Goal: Transaction & Acquisition: Purchase product/service

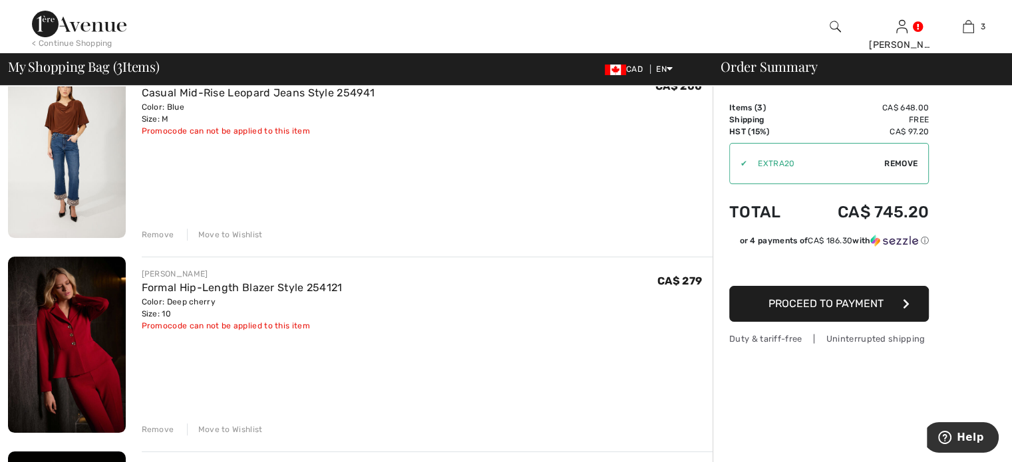
click at [168, 241] on div "Remove" at bounding box center [158, 235] width 33 height 12
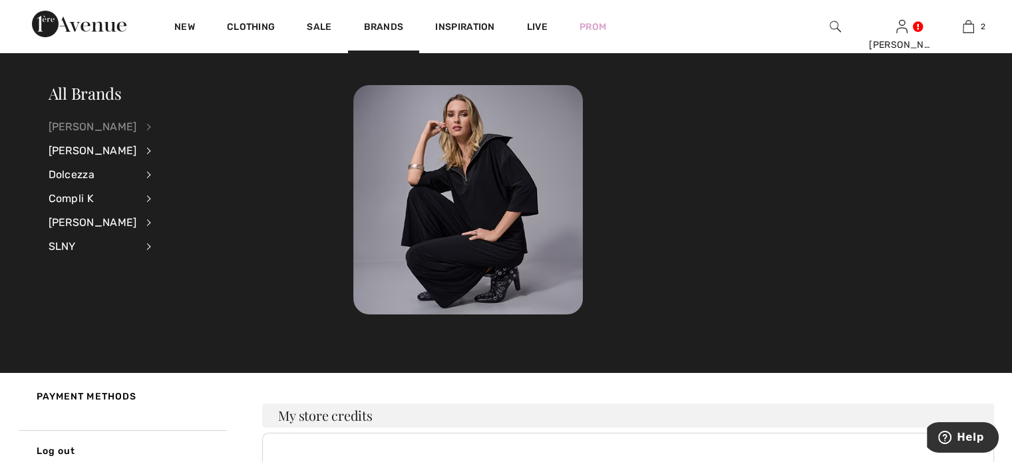
click at [103, 125] on div "[PERSON_NAME]" at bounding box center [93, 127] width 89 height 24
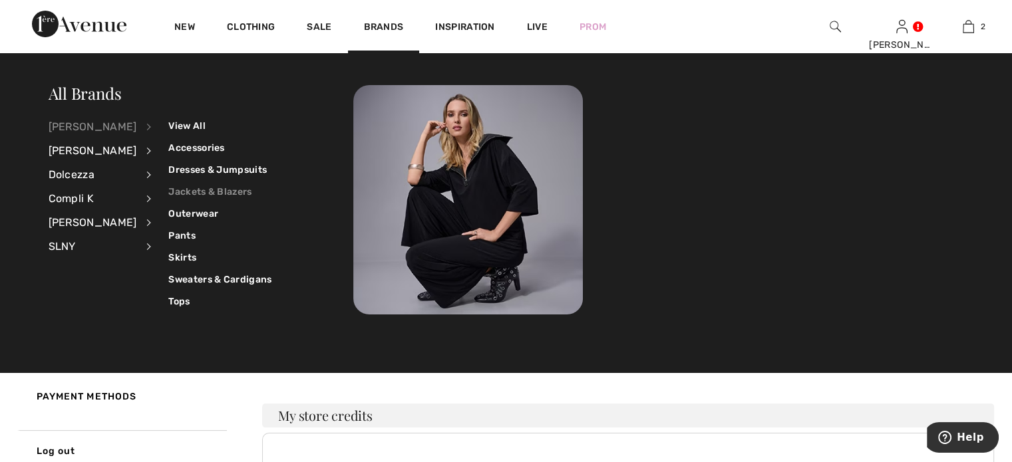
click at [208, 189] on link "Jackets & Blazers" at bounding box center [219, 192] width 103 height 22
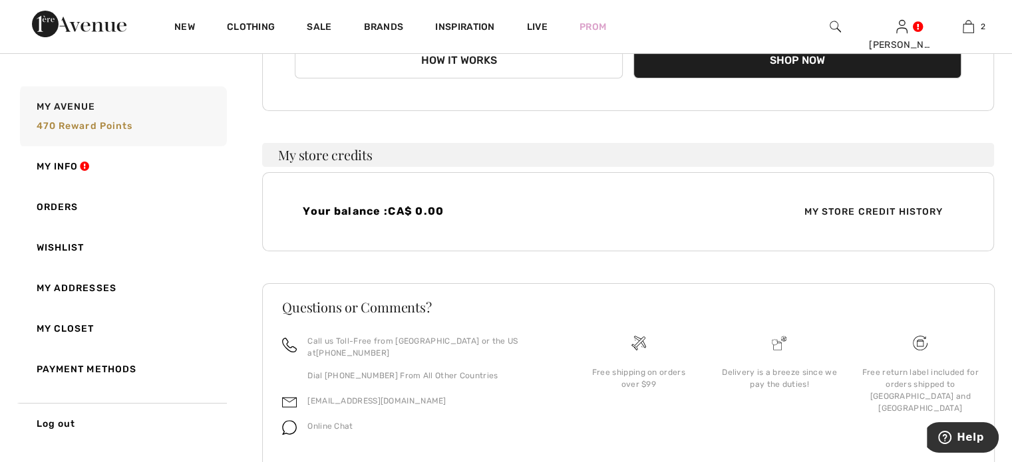
scroll to position [266, 0]
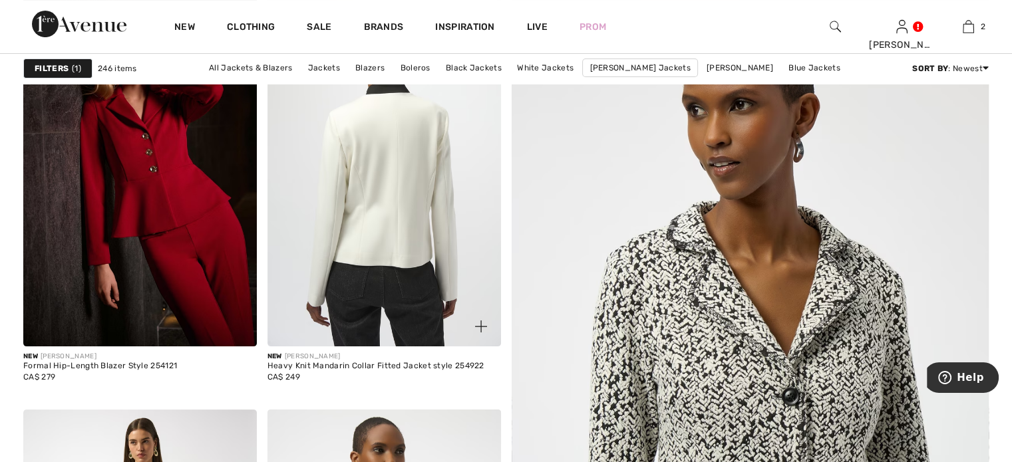
click at [392, 240] on img at bounding box center [385, 172] width 234 height 350
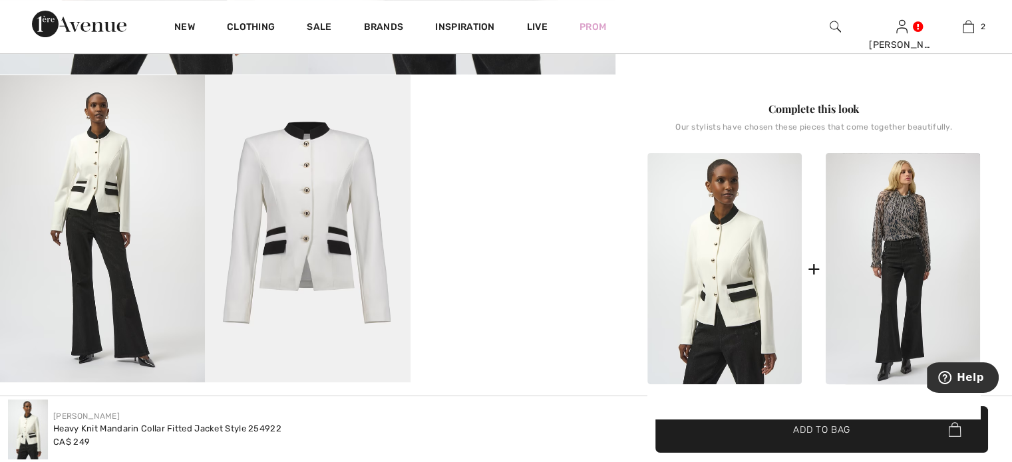
click at [89, 202] on img at bounding box center [102, 228] width 205 height 307
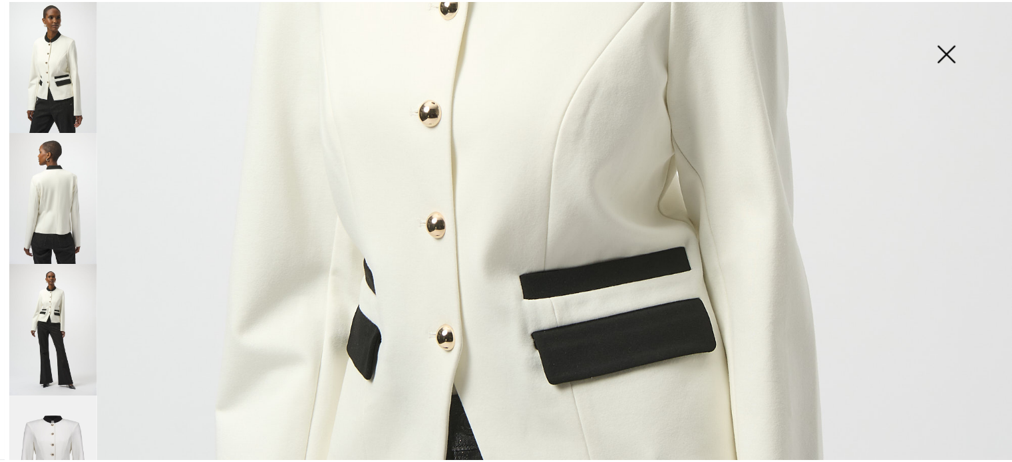
scroll to position [399, 0]
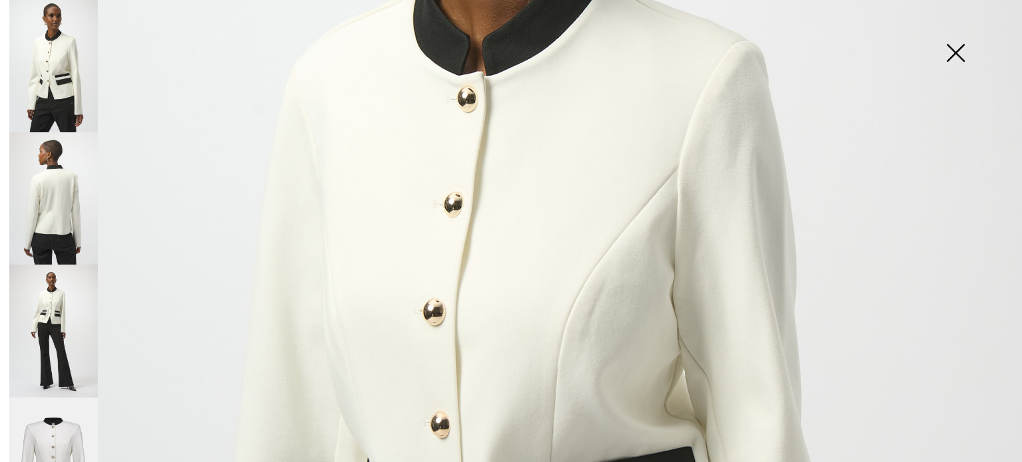
click at [953, 49] on img at bounding box center [955, 54] width 67 height 69
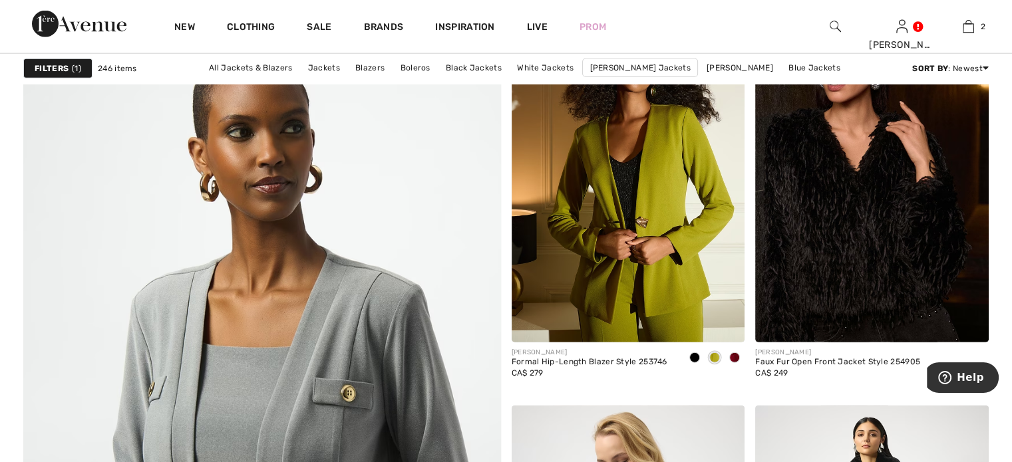
scroll to position [3460, 0]
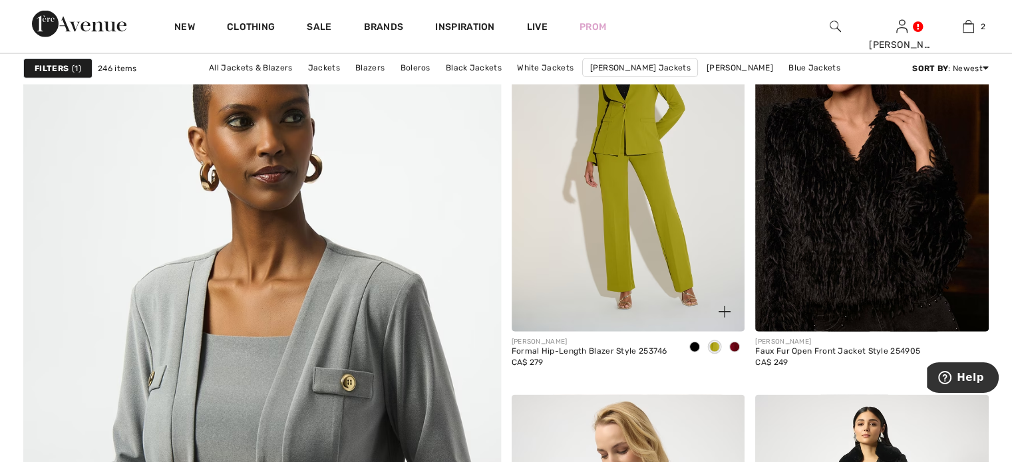
click at [636, 297] on img at bounding box center [629, 157] width 234 height 350
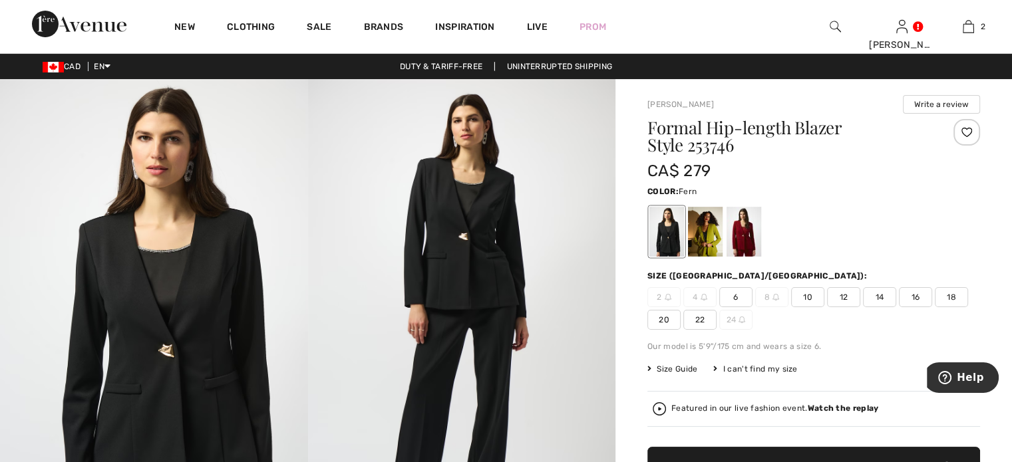
click at [723, 250] on div at bounding box center [705, 232] width 35 height 50
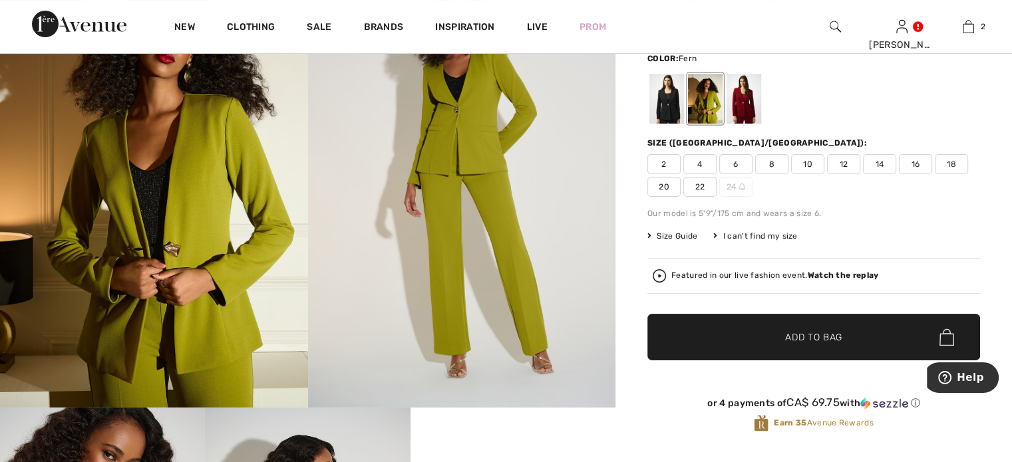
scroll to position [67, 0]
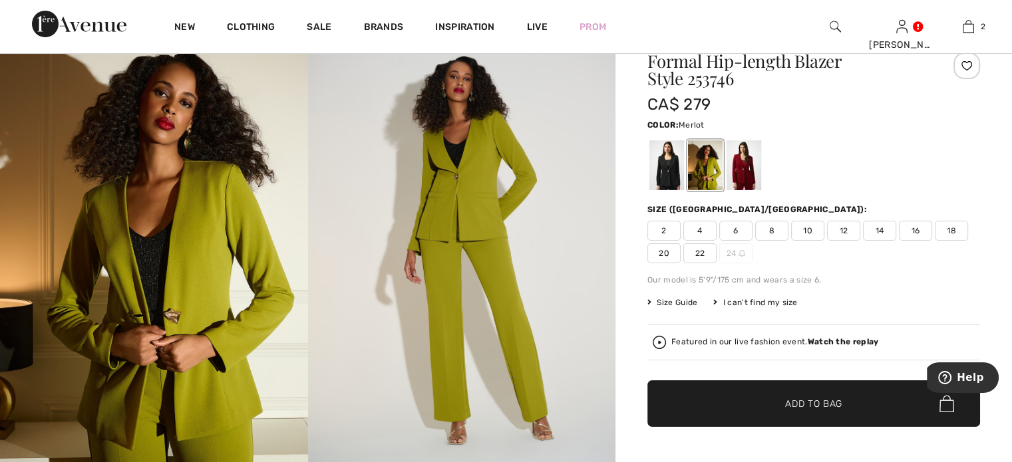
click at [761, 188] on div at bounding box center [744, 165] width 35 height 50
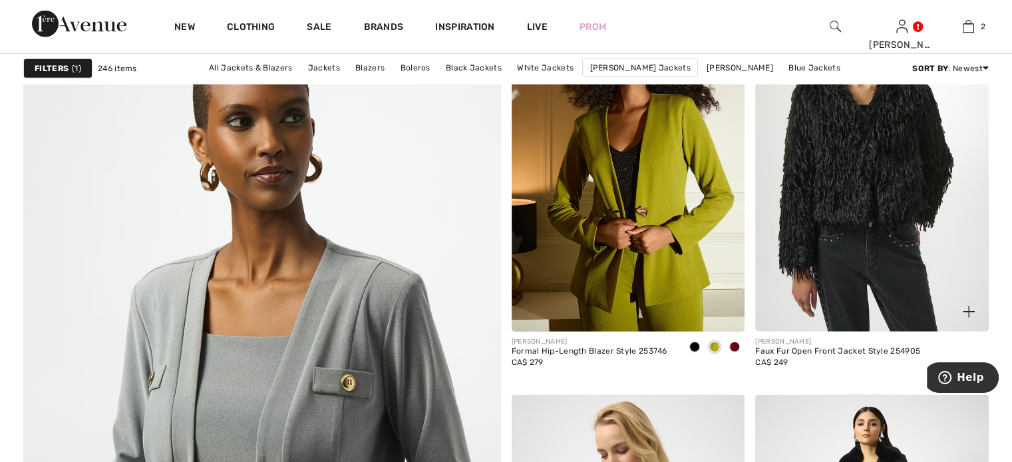
click at [851, 283] on img at bounding box center [872, 157] width 234 height 350
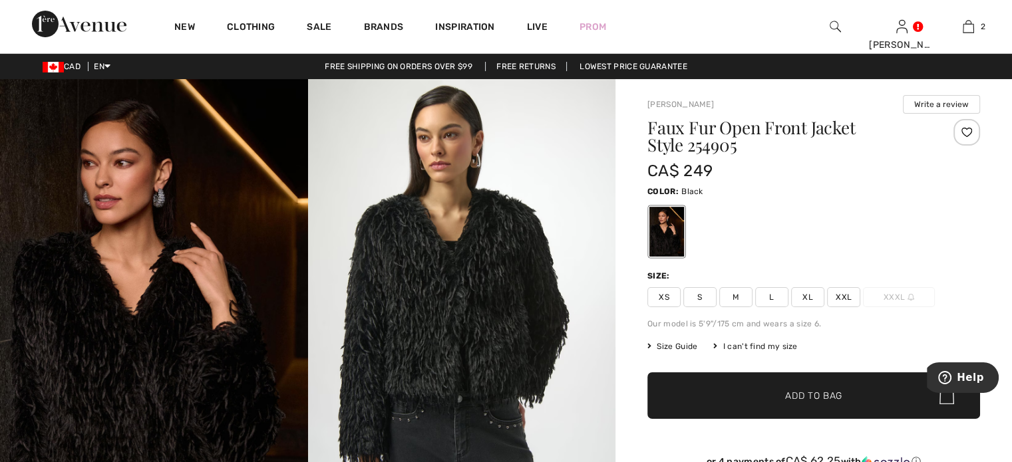
click at [753, 307] on span "M" at bounding box center [735, 297] width 33 height 20
click at [743, 419] on span "✔ Added to Bag Add to Bag" at bounding box center [813, 396] width 333 height 47
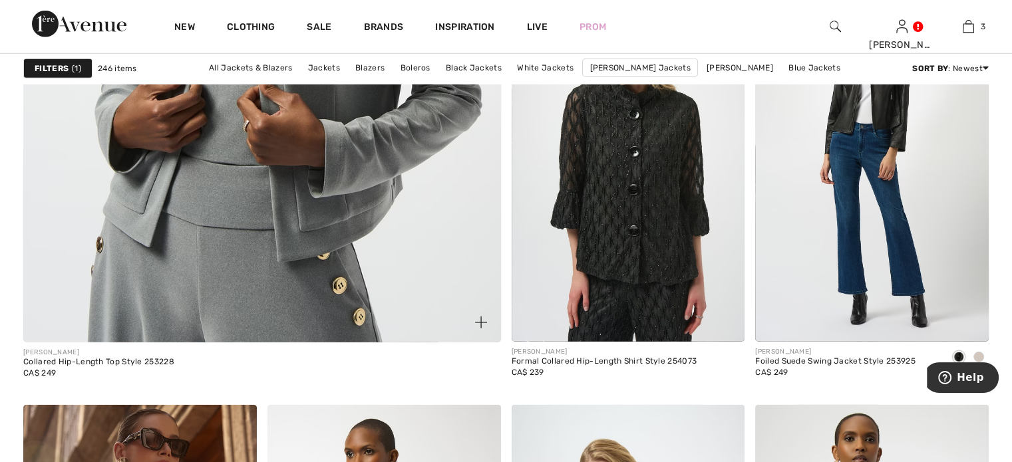
scroll to position [3793, 0]
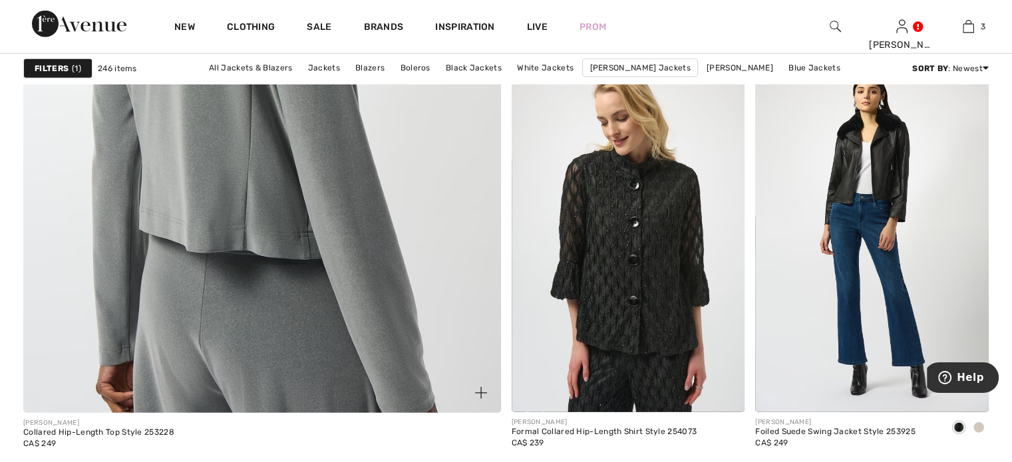
click at [258, 279] on img at bounding box center [261, 79] width 573 height 860
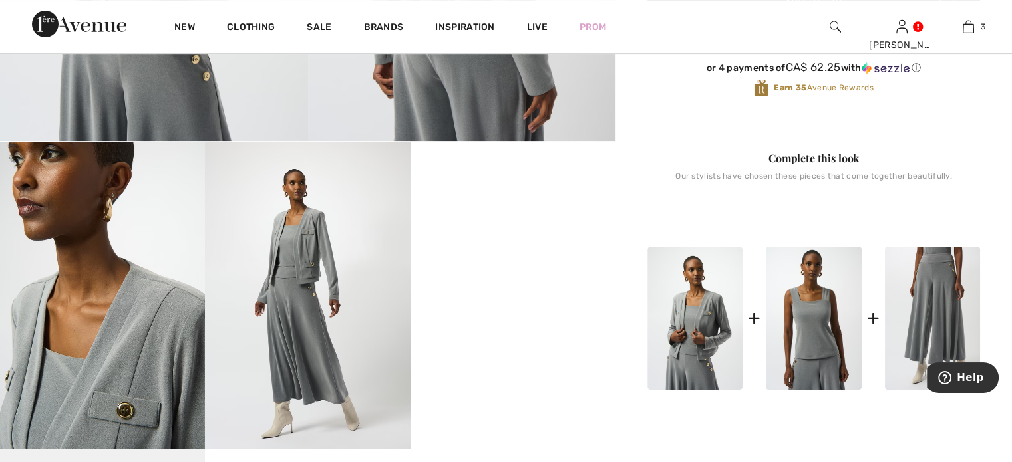
scroll to position [466, 0]
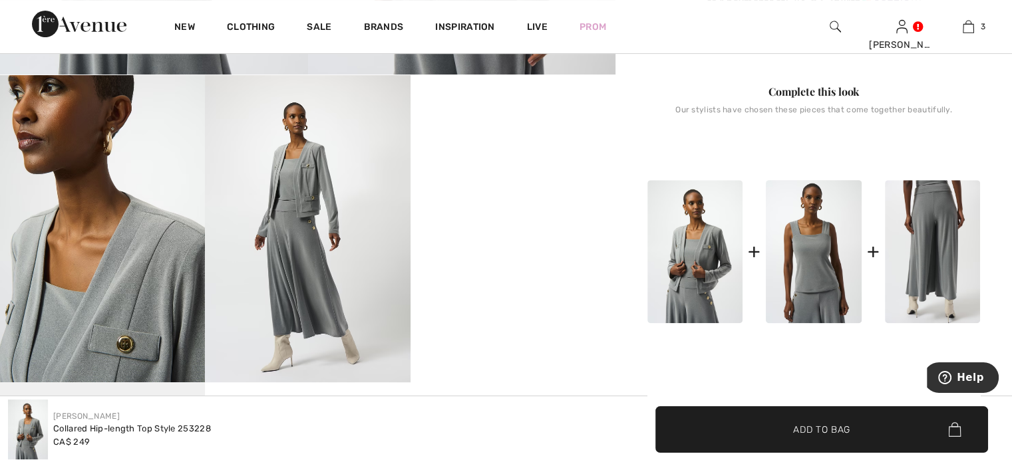
click at [915, 323] on img at bounding box center [932, 251] width 95 height 142
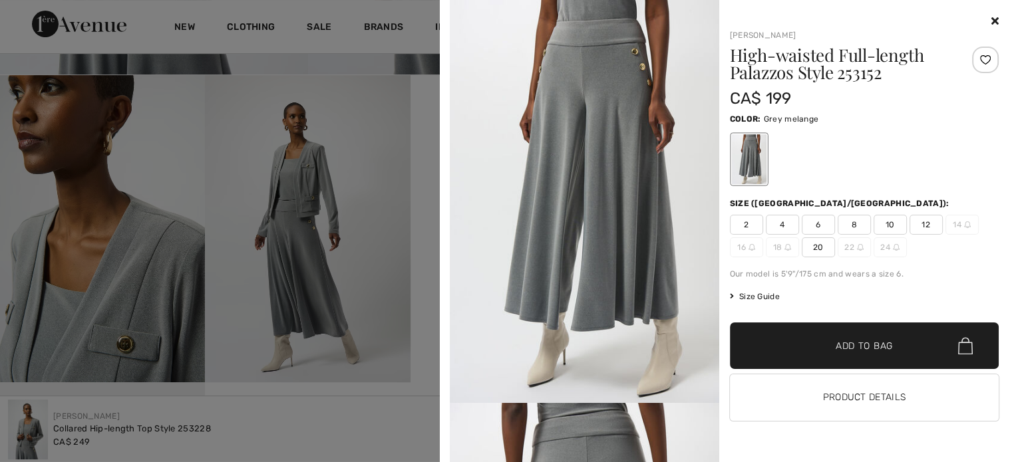
click at [992, 19] on icon at bounding box center [995, 20] width 7 height 11
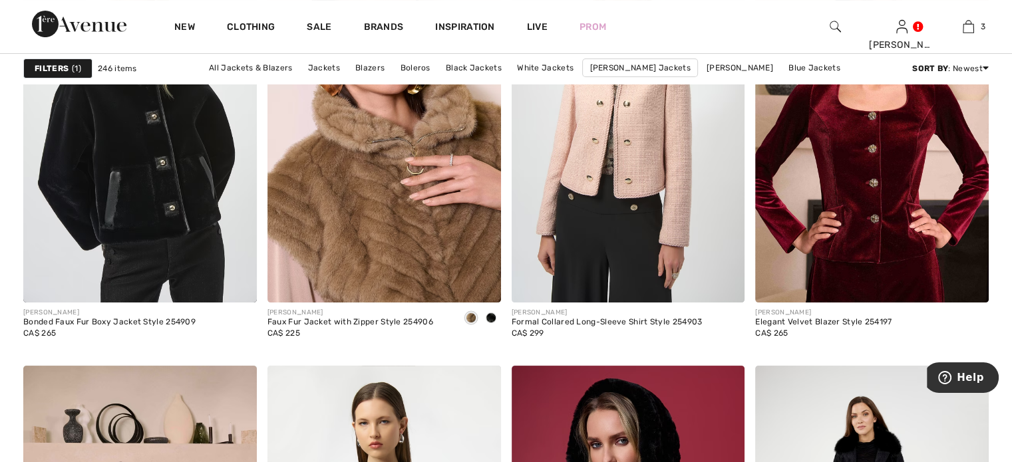
scroll to position [5324, 0]
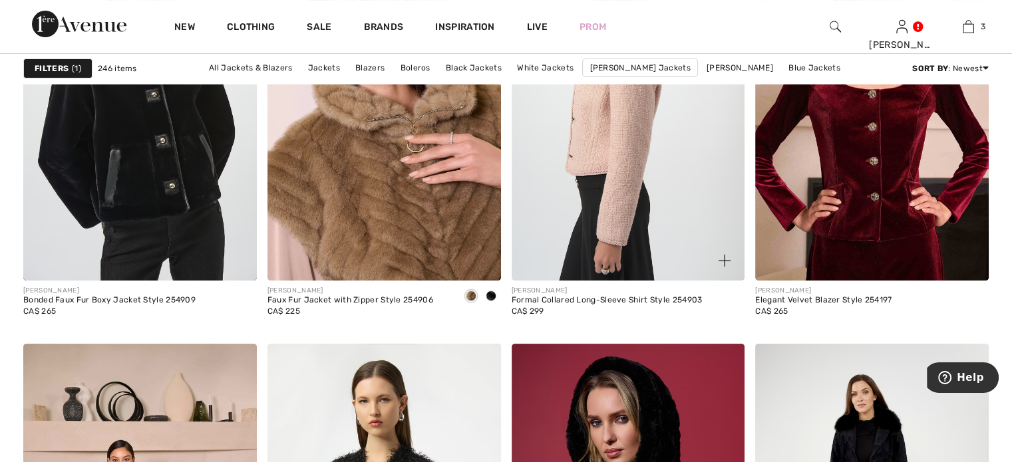
click at [608, 270] on img at bounding box center [629, 106] width 234 height 350
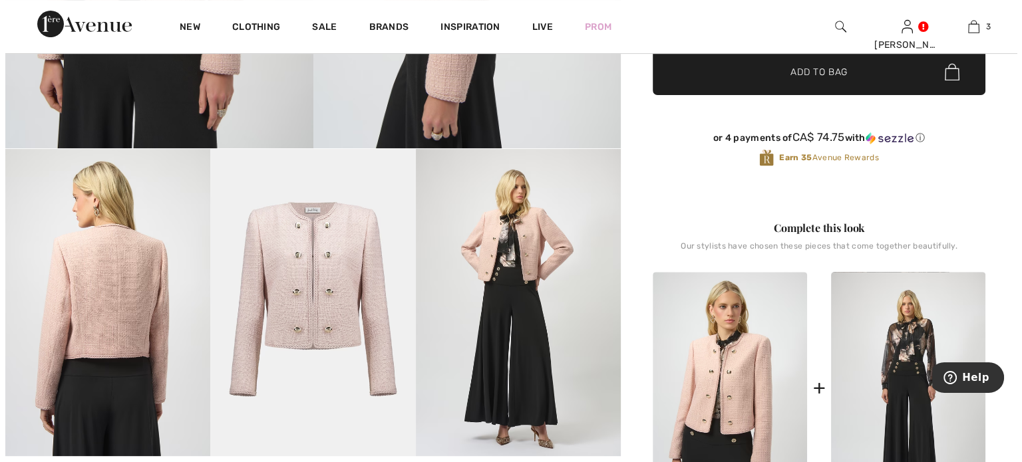
scroll to position [399, 0]
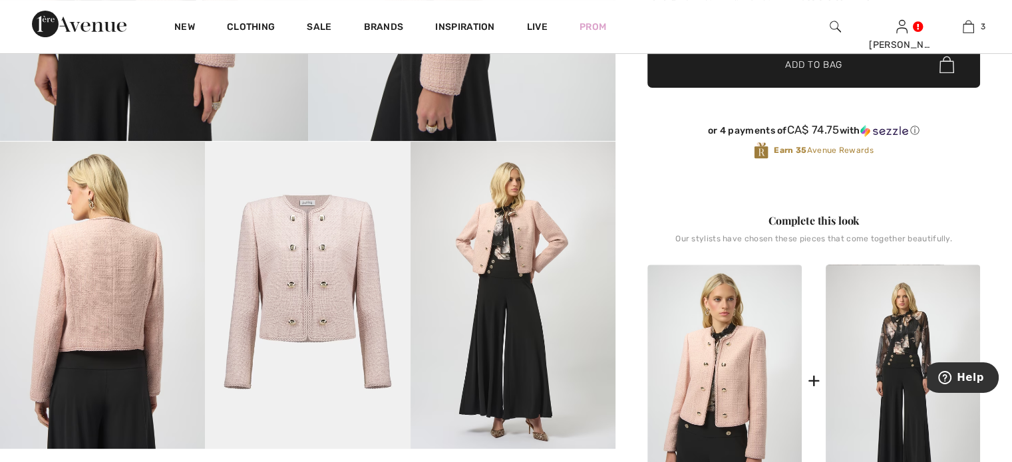
click at [508, 259] on img at bounding box center [513, 295] width 205 height 307
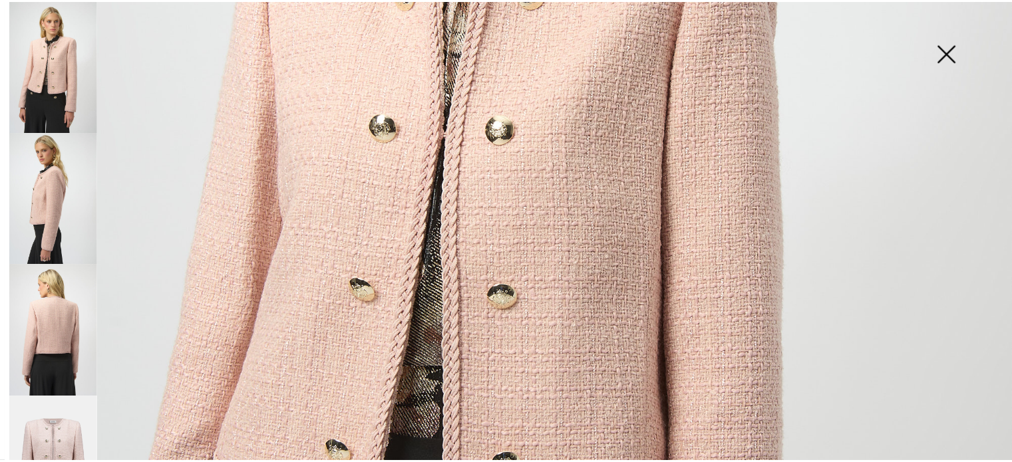
scroll to position [200, 0]
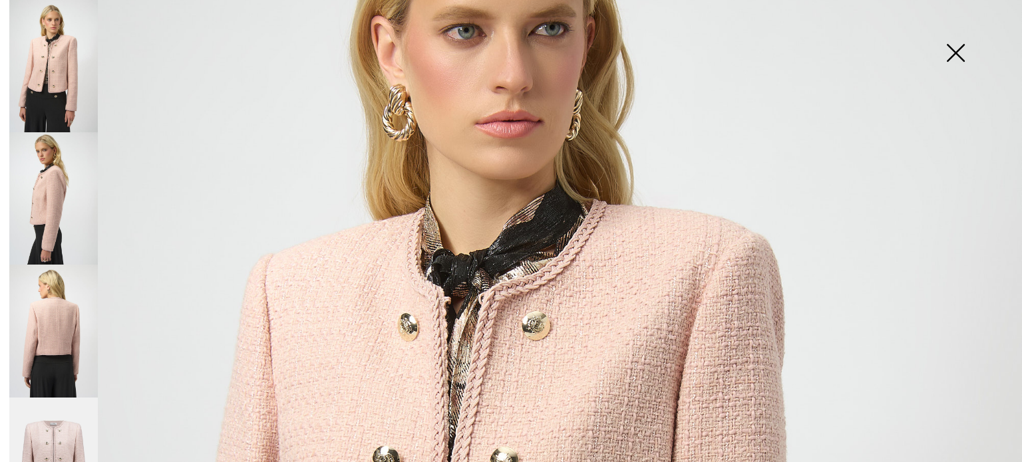
click at [958, 50] on img at bounding box center [955, 54] width 67 height 69
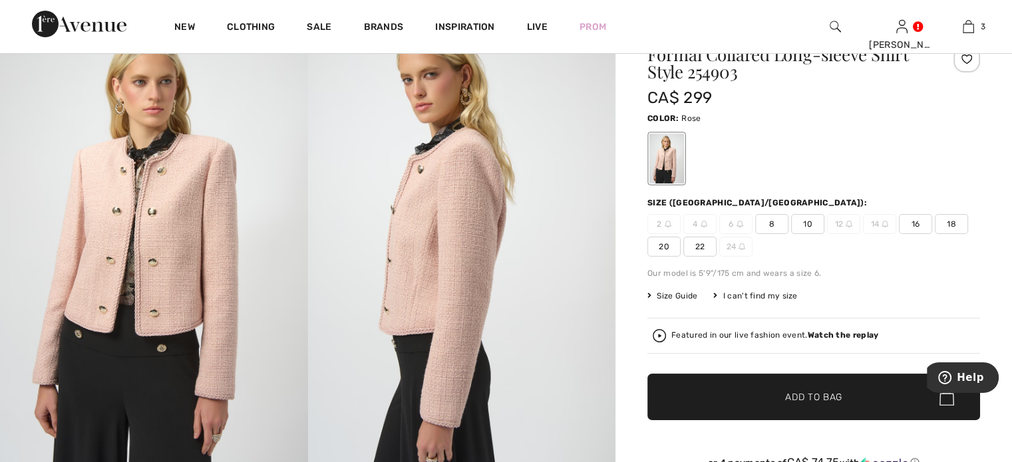
scroll to position [0, 0]
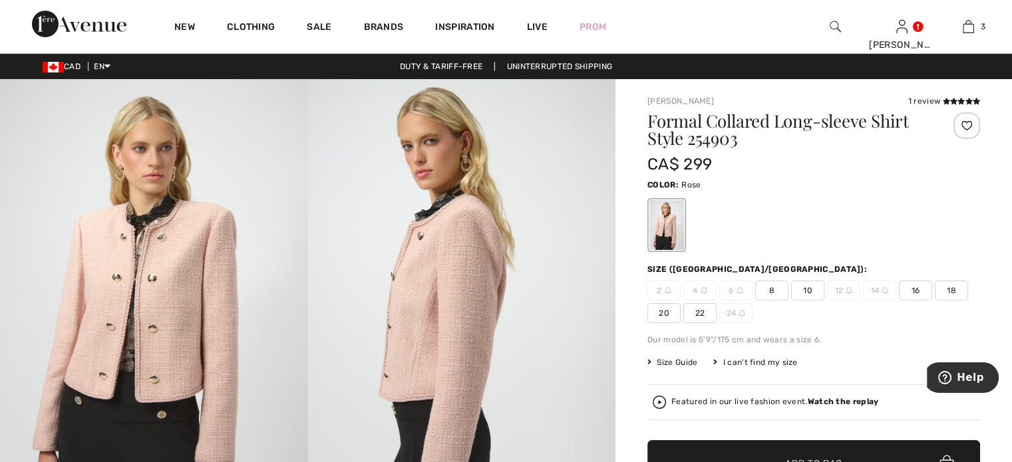
click at [825, 301] on span "10" at bounding box center [807, 291] width 33 height 20
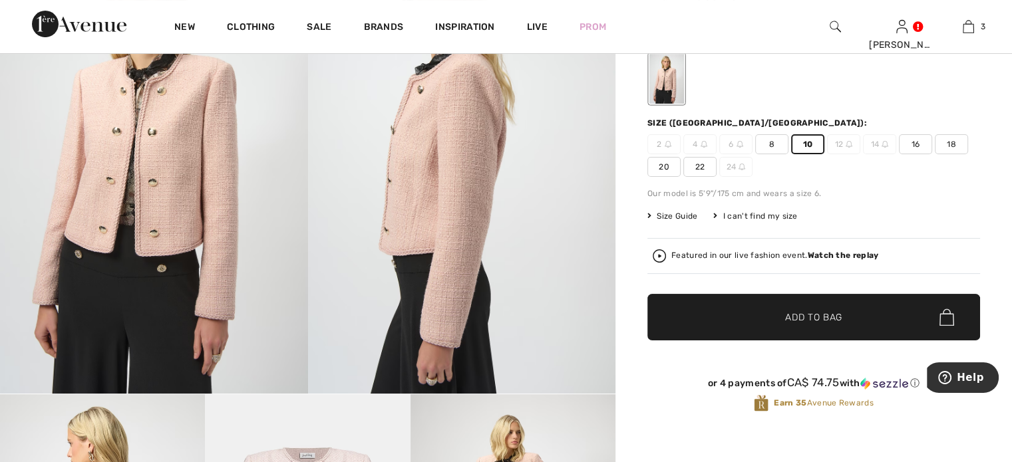
scroll to position [200, 0]
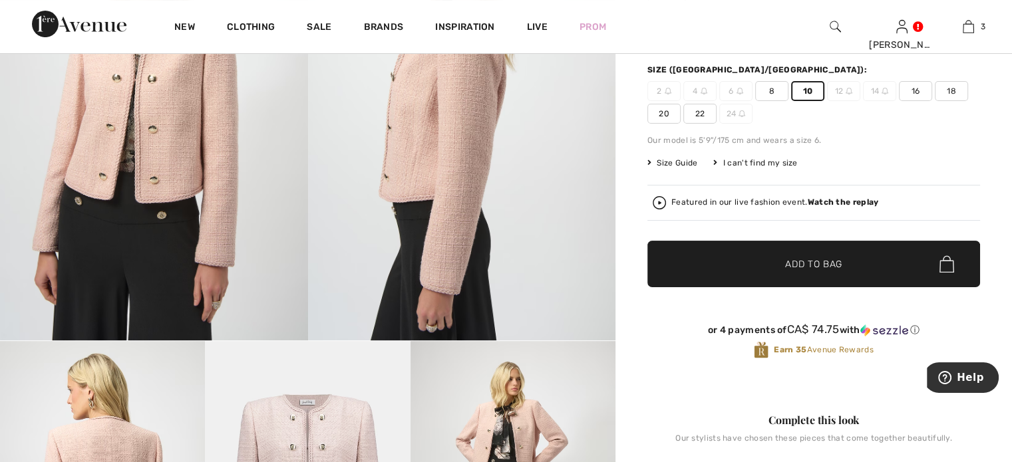
click at [818, 272] on span "Add to Bag" at bounding box center [813, 265] width 57 height 14
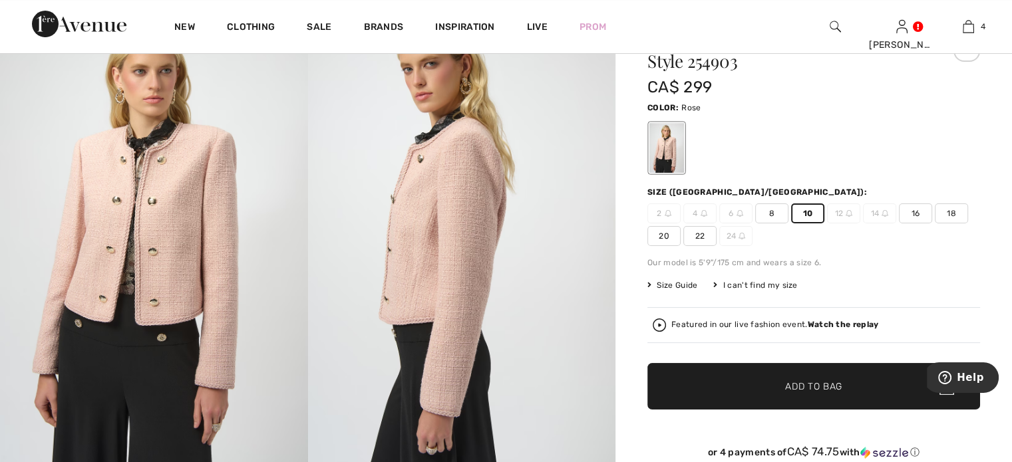
scroll to position [67, 0]
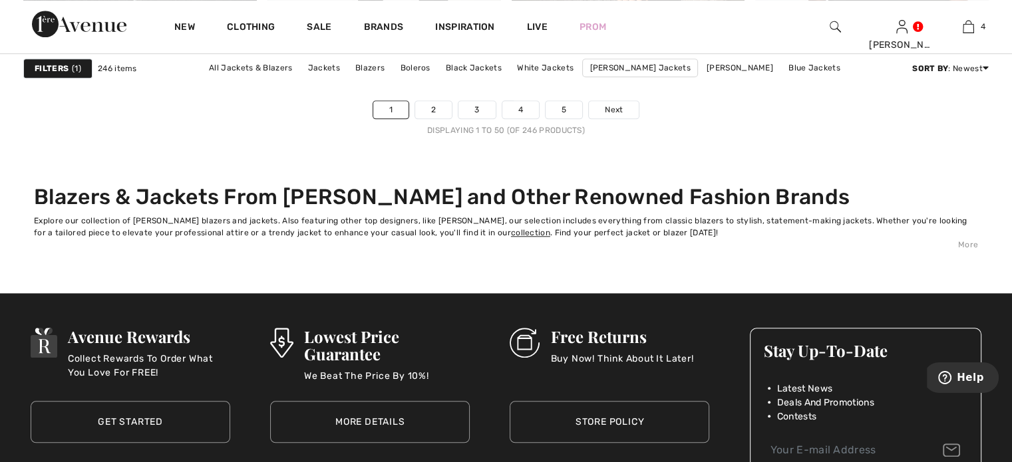
scroll to position [6455, 0]
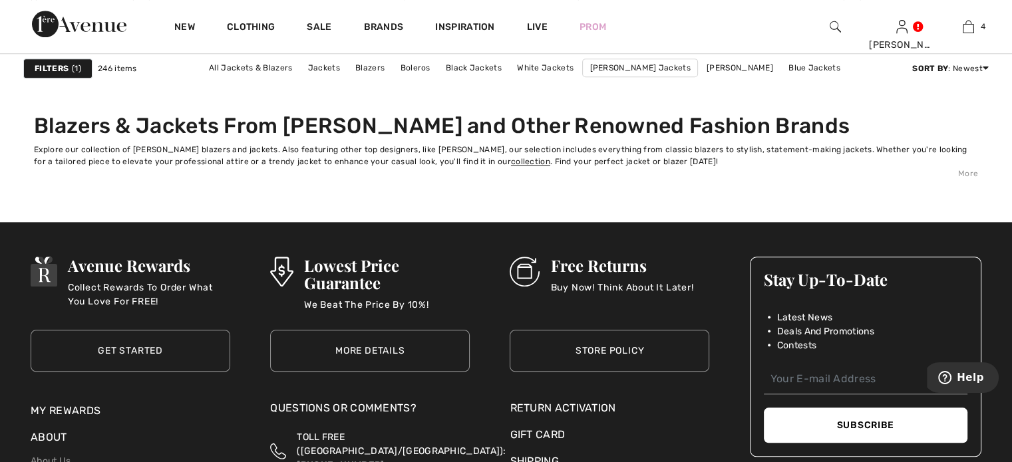
click at [415, 47] on link "2" at bounding box center [433, 38] width 37 height 17
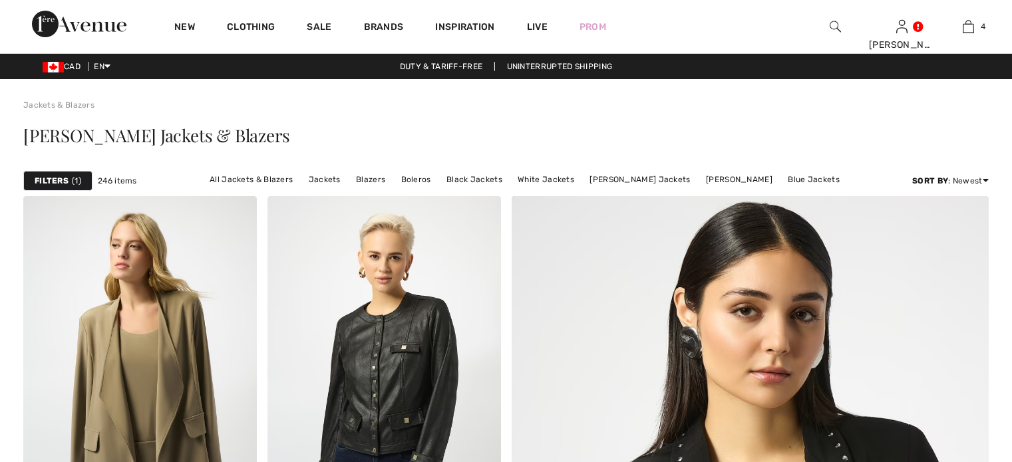
checkbox input "true"
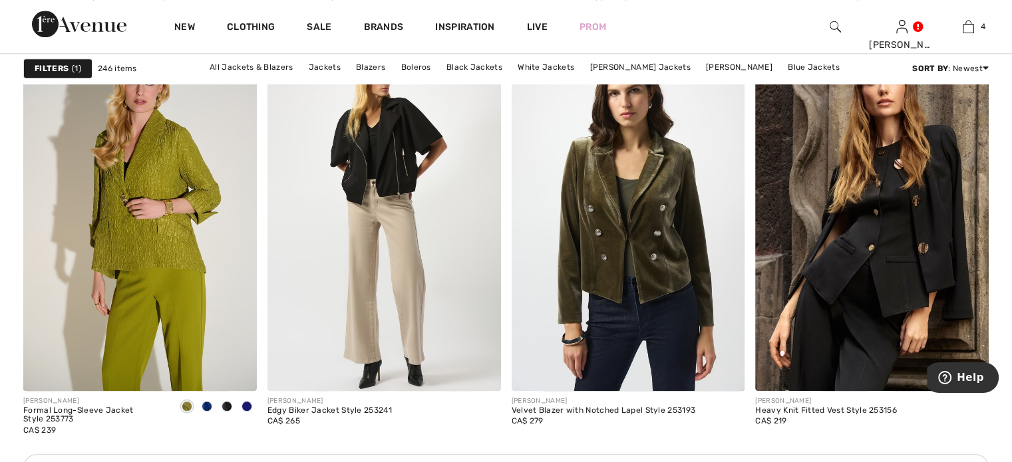
scroll to position [1397, 0]
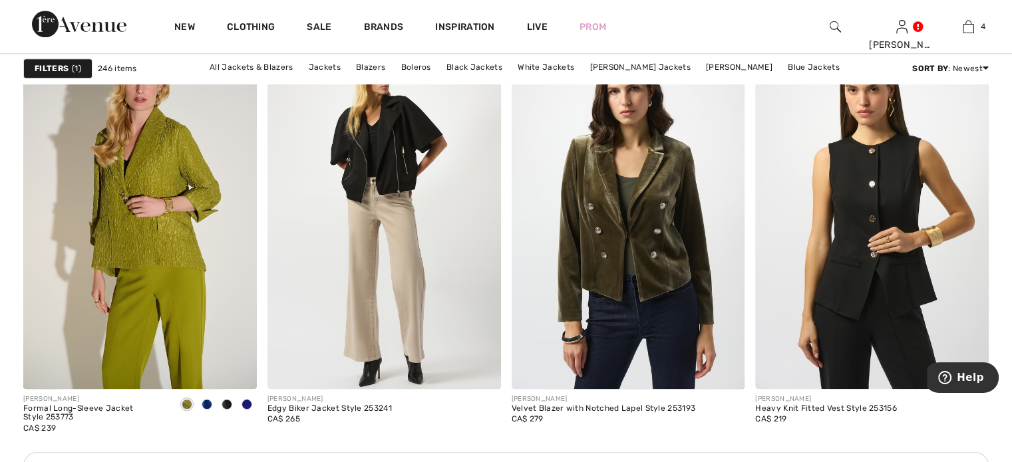
click at [892, 289] on img at bounding box center [872, 214] width 234 height 350
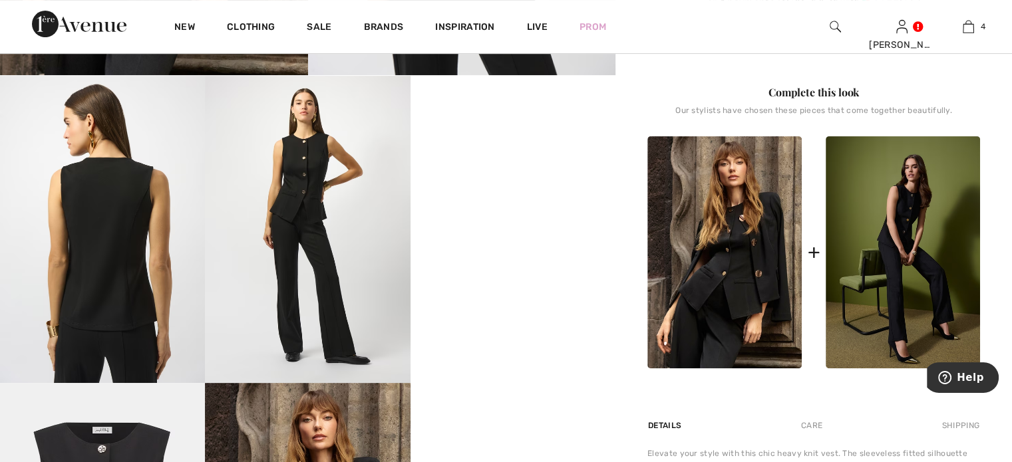
scroll to position [466, 0]
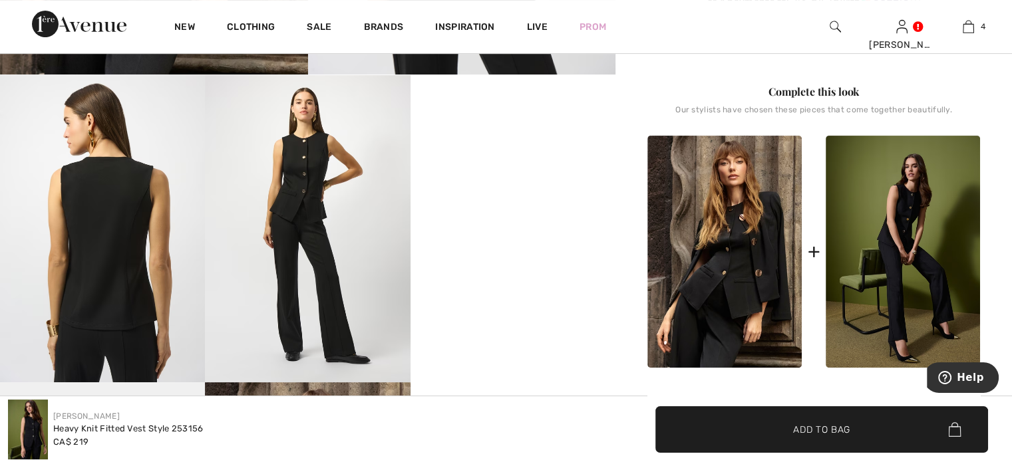
click at [722, 343] on img at bounding box center [724, 252] width 154 height 232
click at [734, 343] on img at bounding box center [724, 252] width 154 height 232
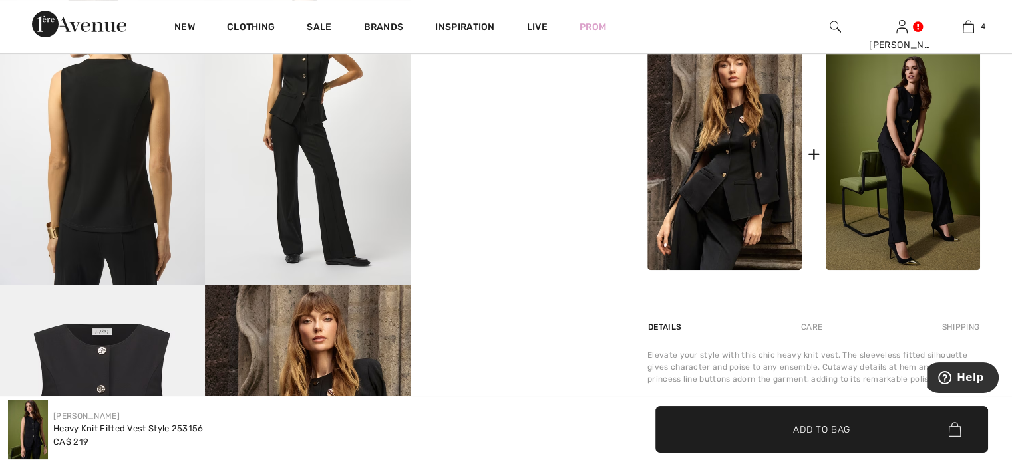
scroll to position [799, 0]
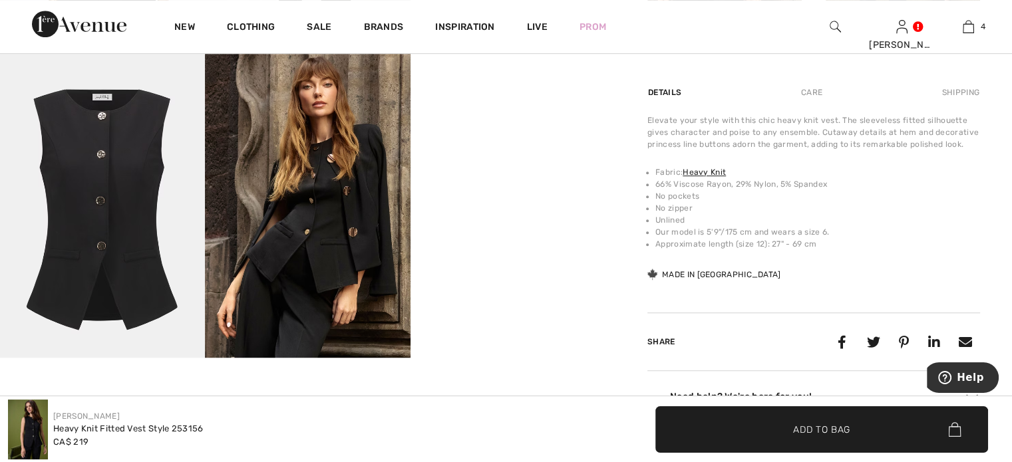
click at [328, 212] on img at bounding box center [307, 203] width 205 height 307
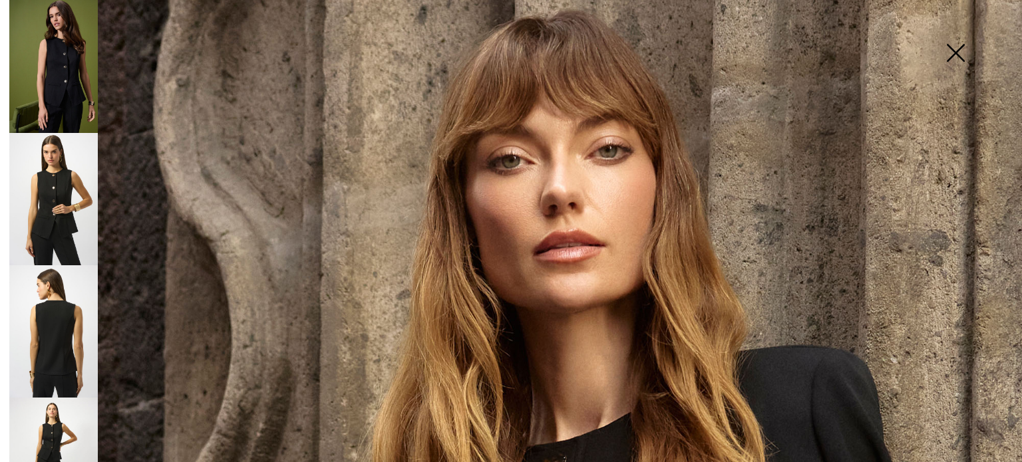
scroll to position [0, 0]
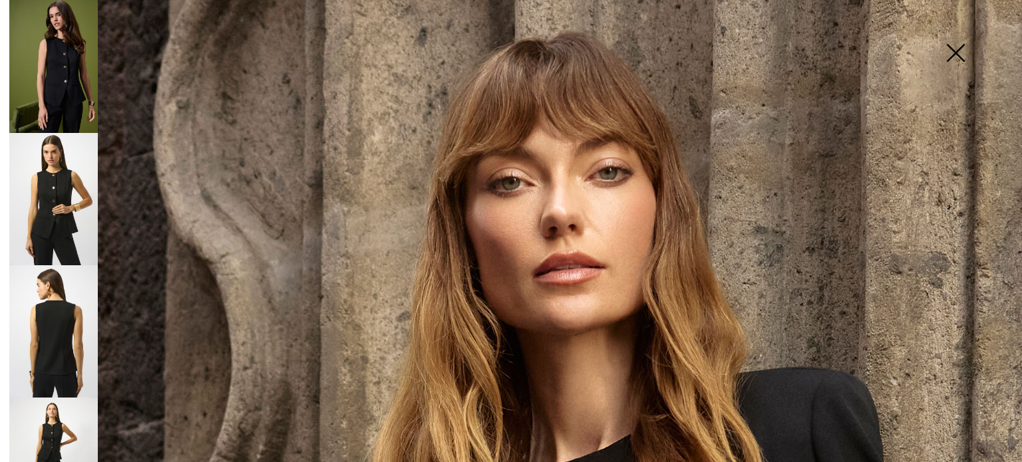
click at [957, 47] on img at bounding box center [955, 54] width 67 height 69
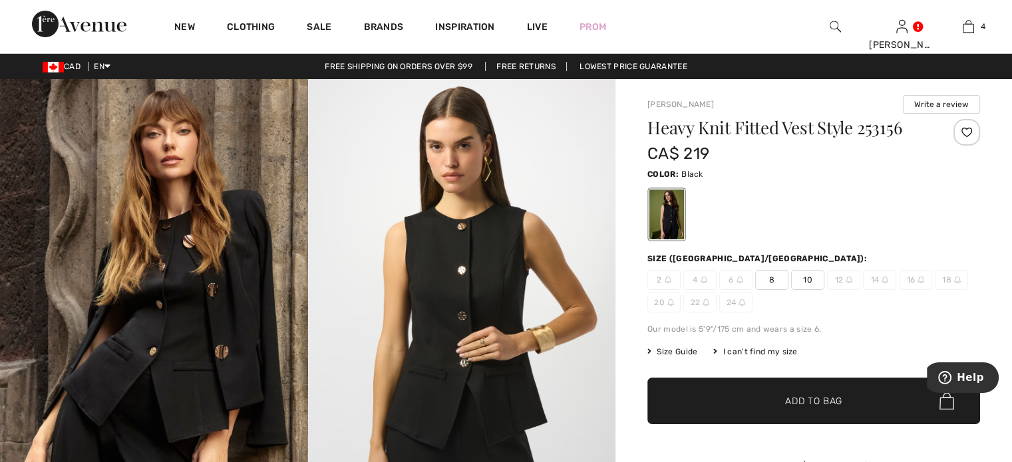
click at [825, 290] on span "10" at bounding box center [807, 280] width 33 height 20
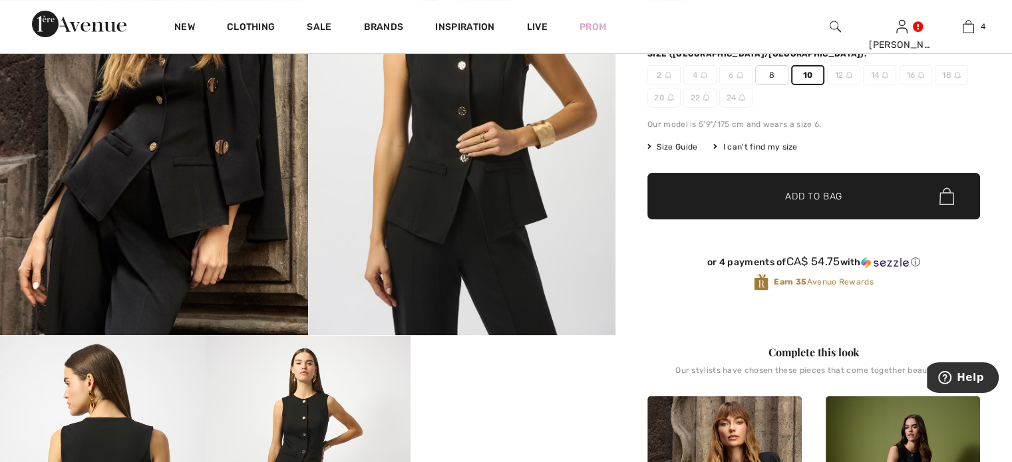
scroll to position [266, 0]
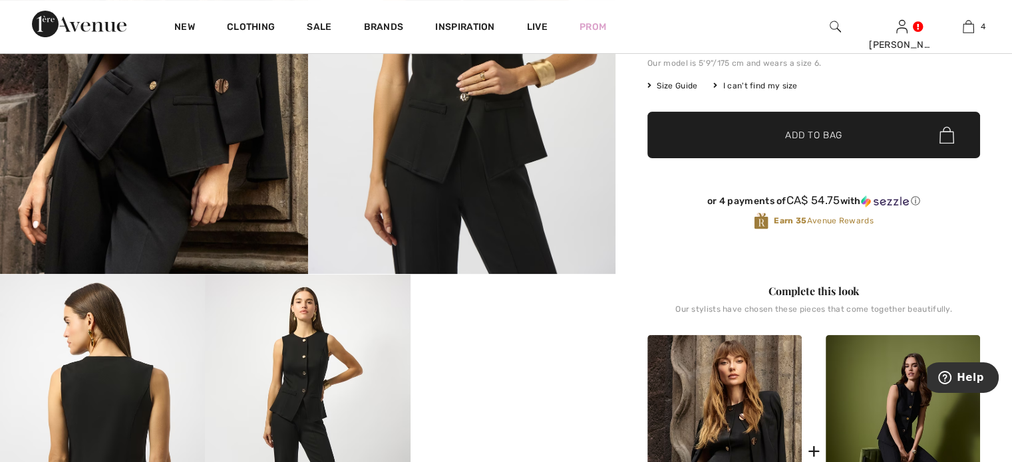
click at [836, 142] on span "Add to Bag" at bounding box center [813, 135] width 57 height 14
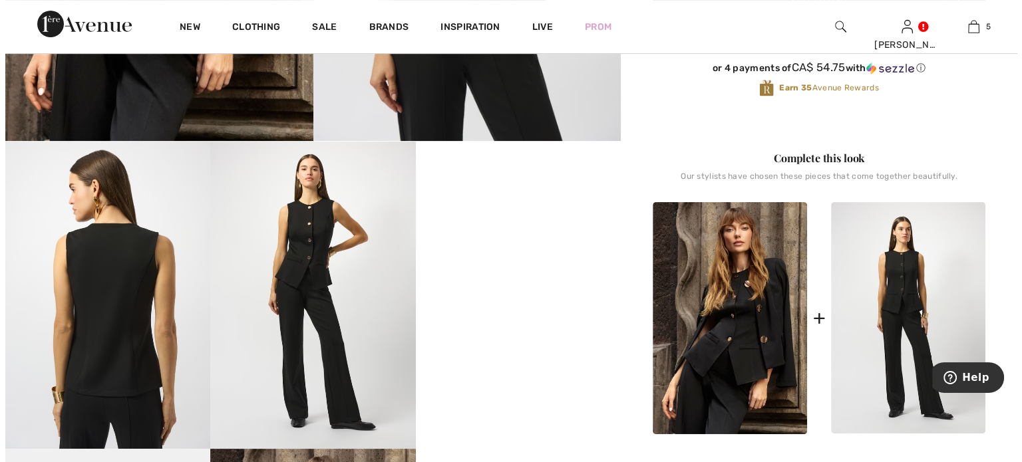
scroll to position [67, 0]
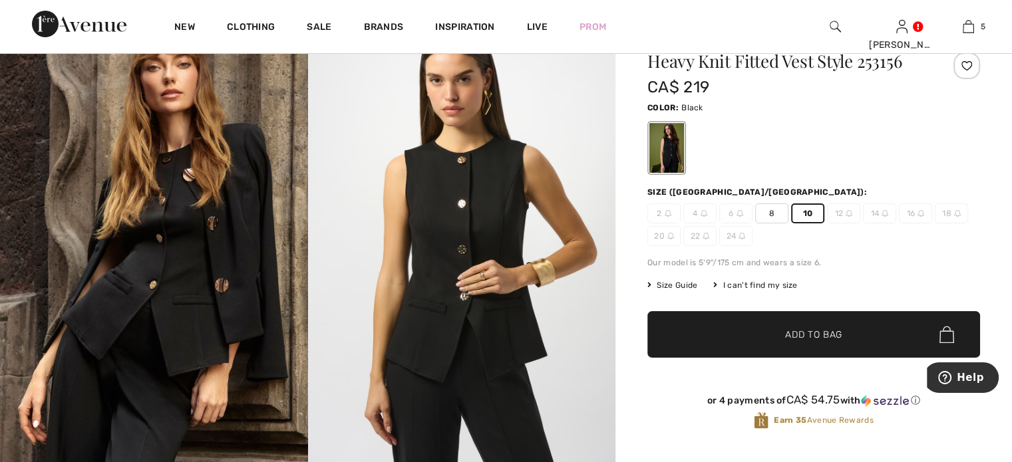
click at [153, 232] on img at bounding box center [154, 243] width 308 height 461
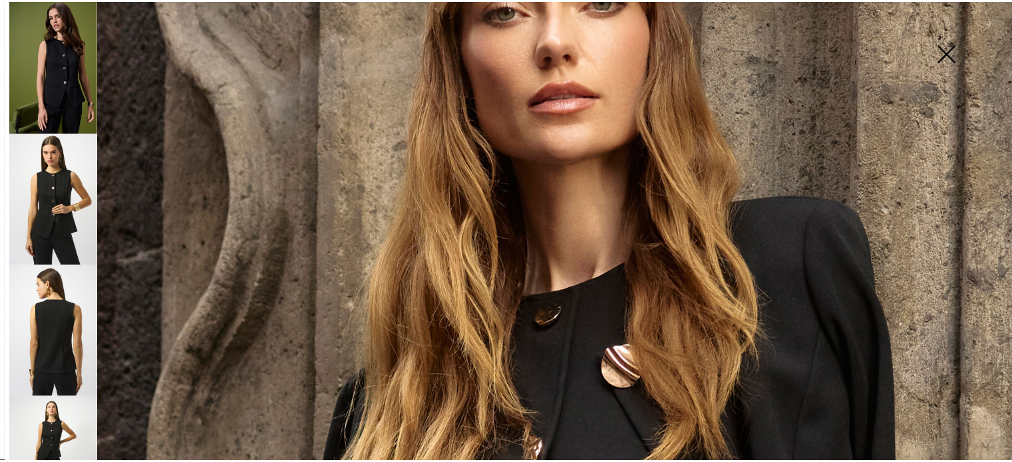
scroll to position [0, 0]
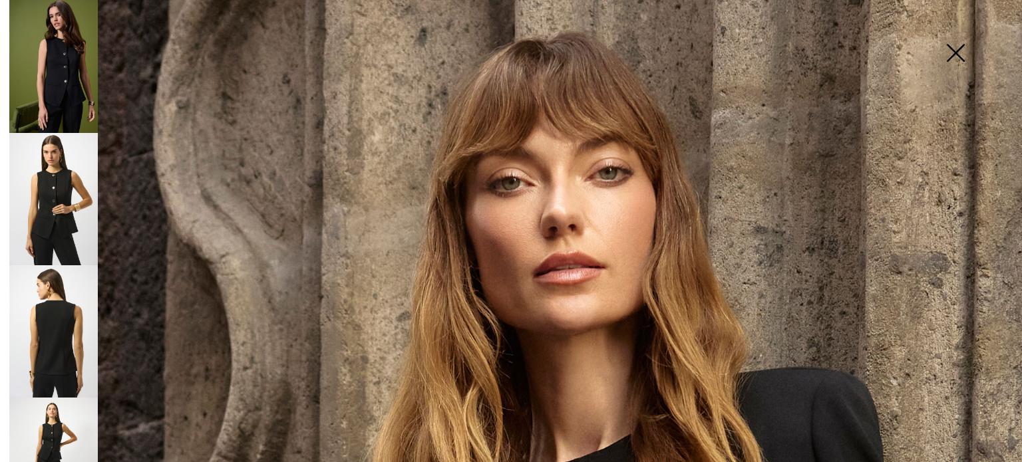
click at [956, 53] on img at bounding box center [955, 54] width 67 height 69
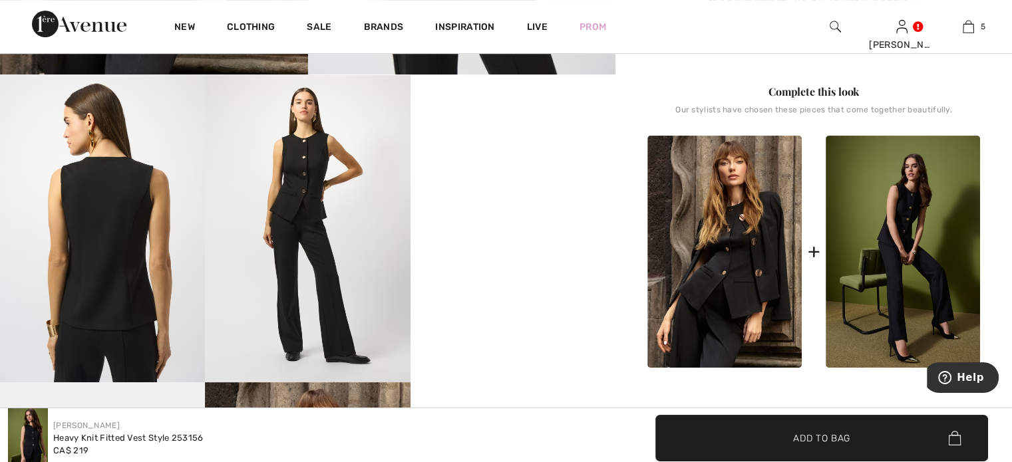
scroll to position [532, 0]
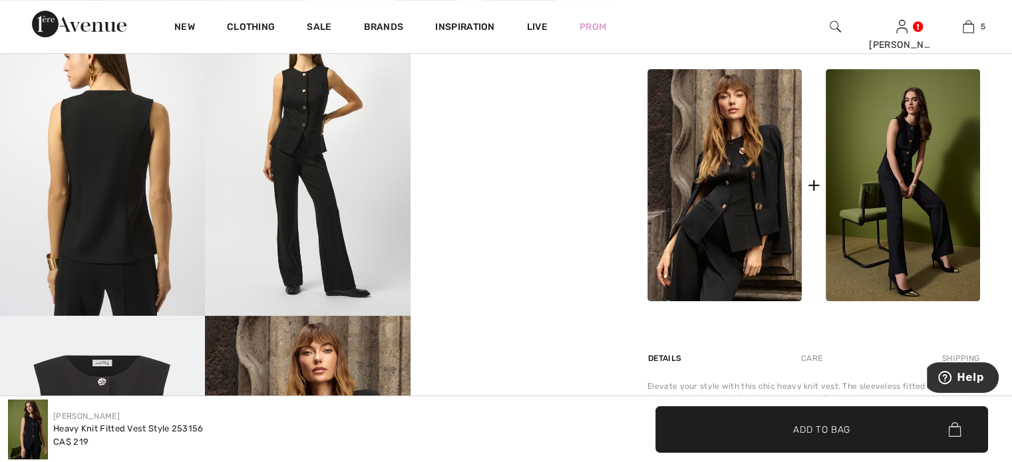
click at [745, 270] on img at bounding box center [724, 185] width 154 height 232
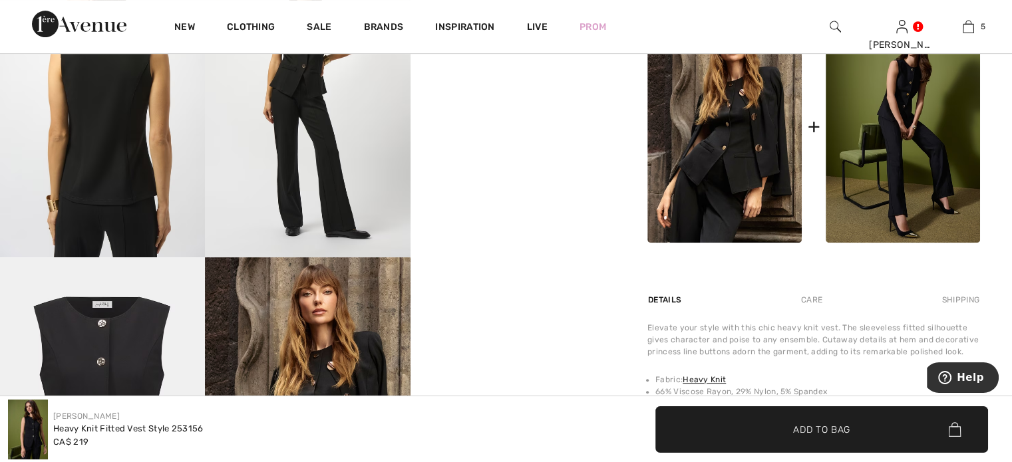
scroll to position [665, 0]
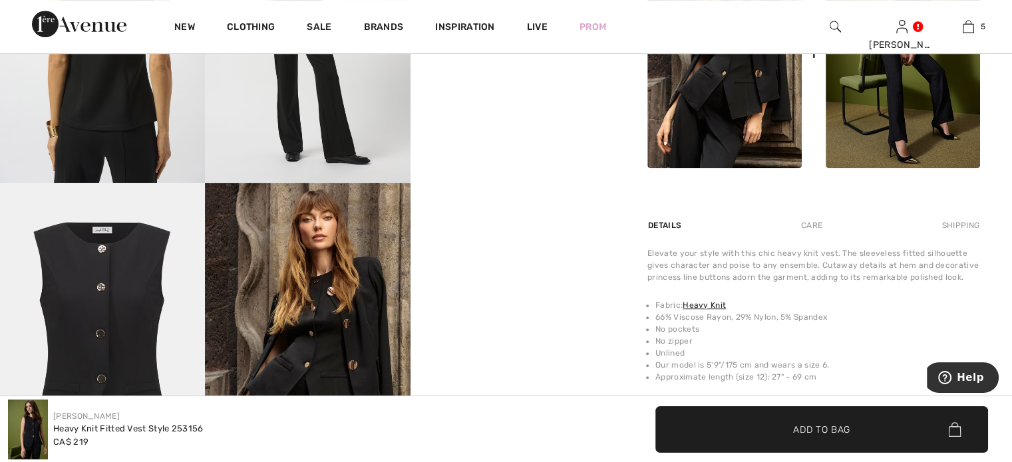
click at [727, 168] on img at bounding box center [724, 52] width 154 height 232
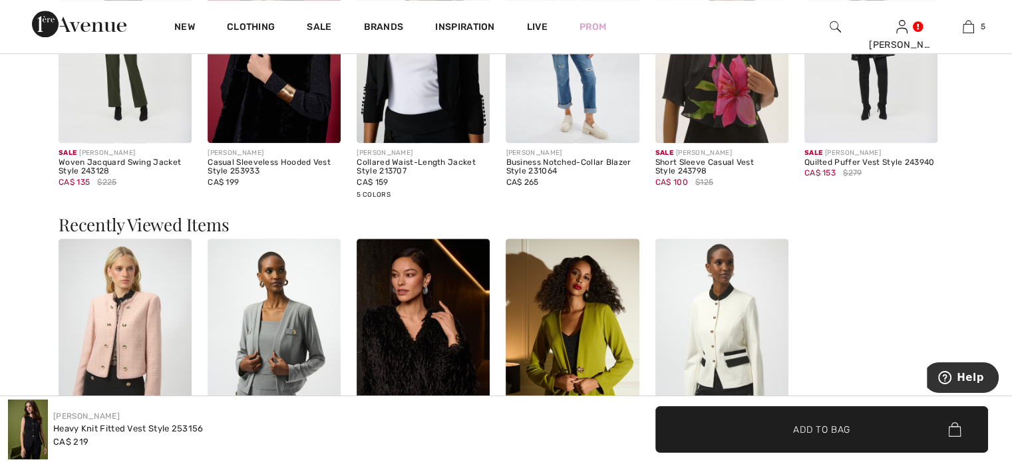
scroll to position [1597, 0]
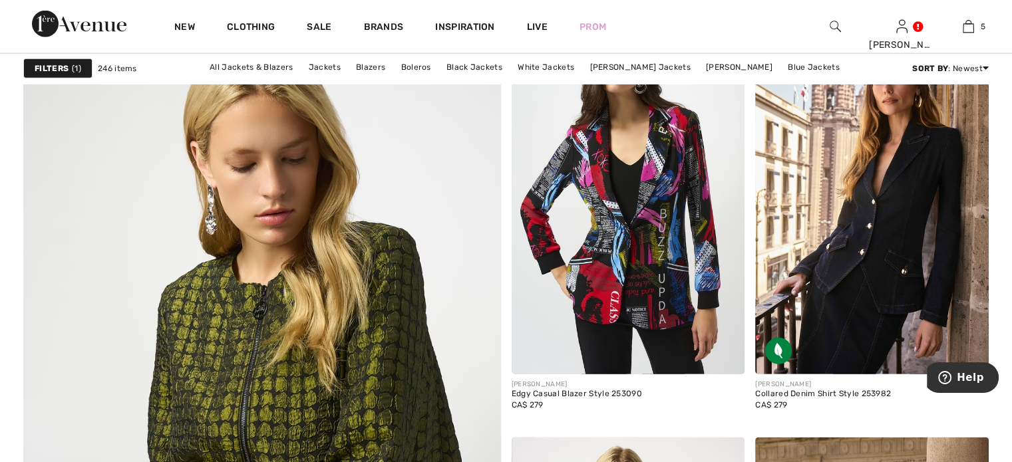
scroll to position [3460, 0]
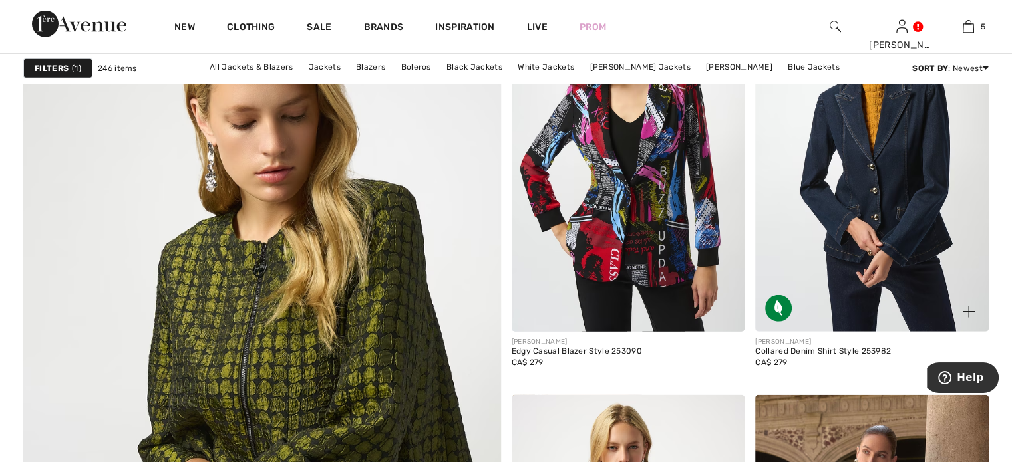
click at [867, 285] on img at bounding box center [872, 157] width 234 height 350
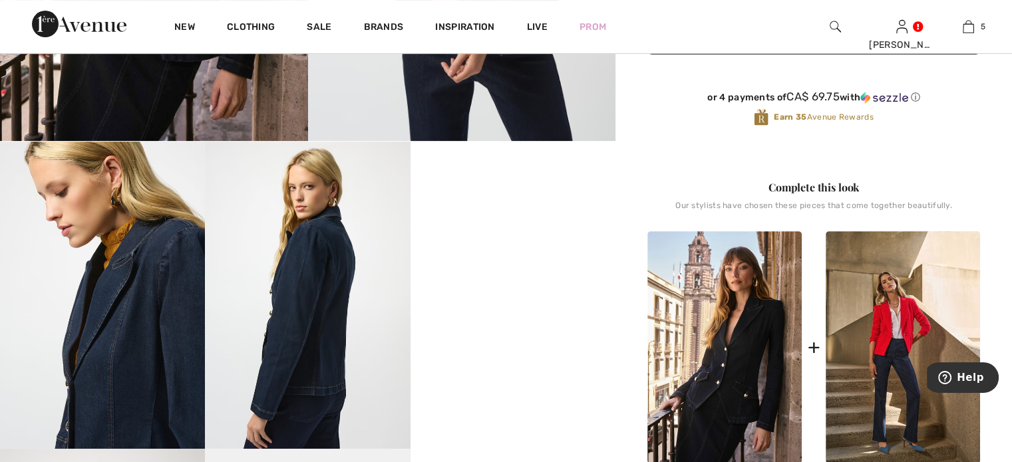
scroll to position [466, 0]
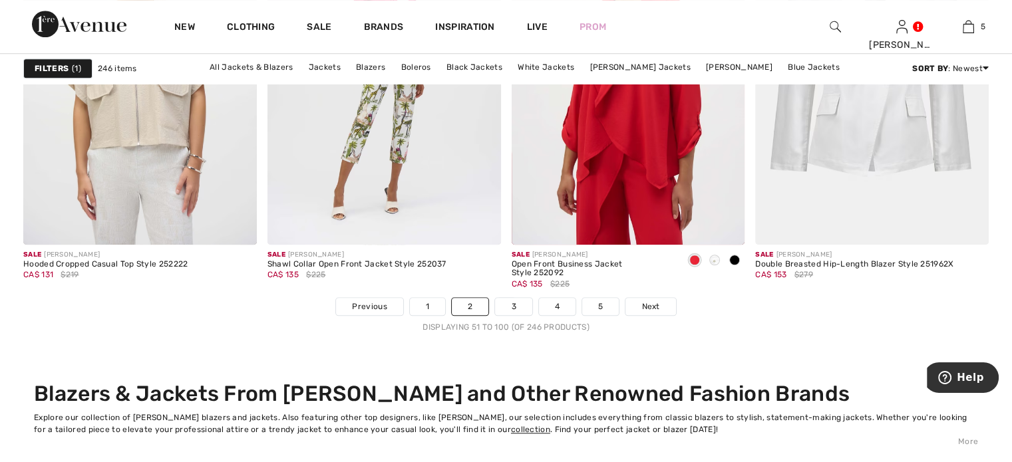
scroll to position [6189, 0]
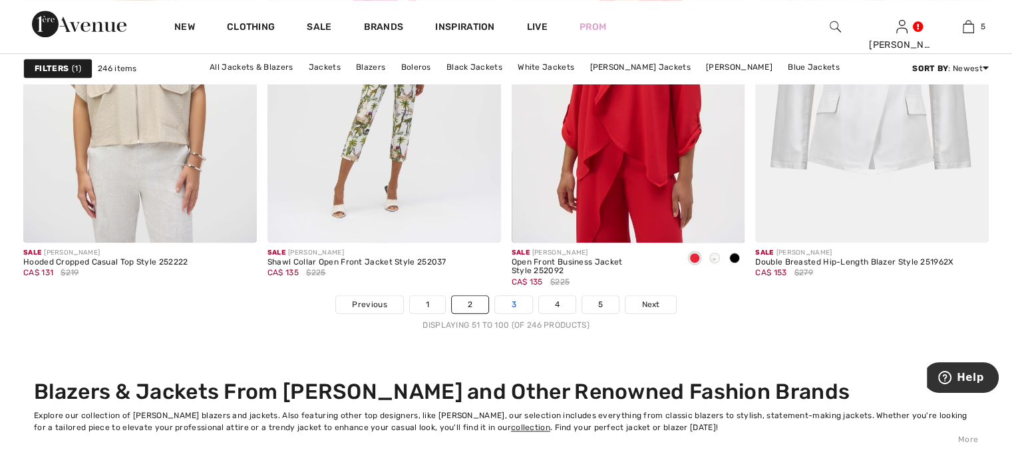
click at [508, 313] on link "3" at bounding box center [513, 304] width 37 height 17
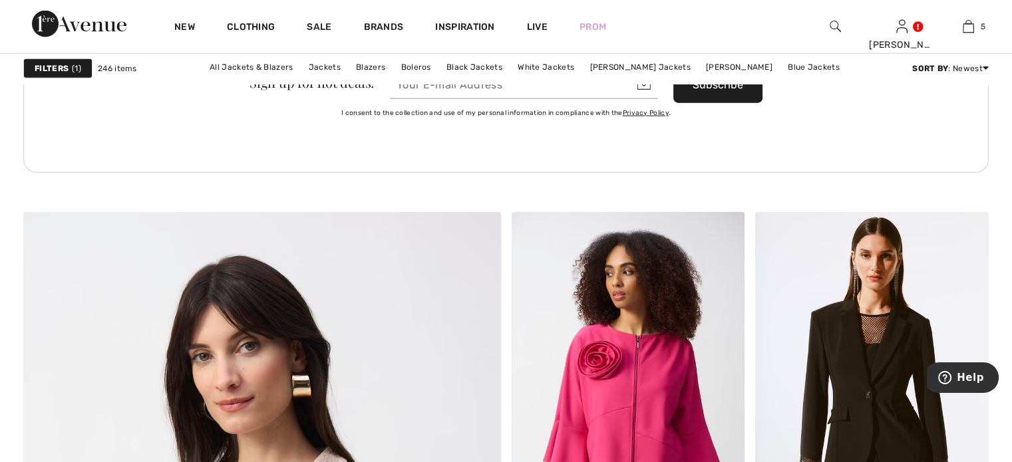
scroll to position [3261, 0]
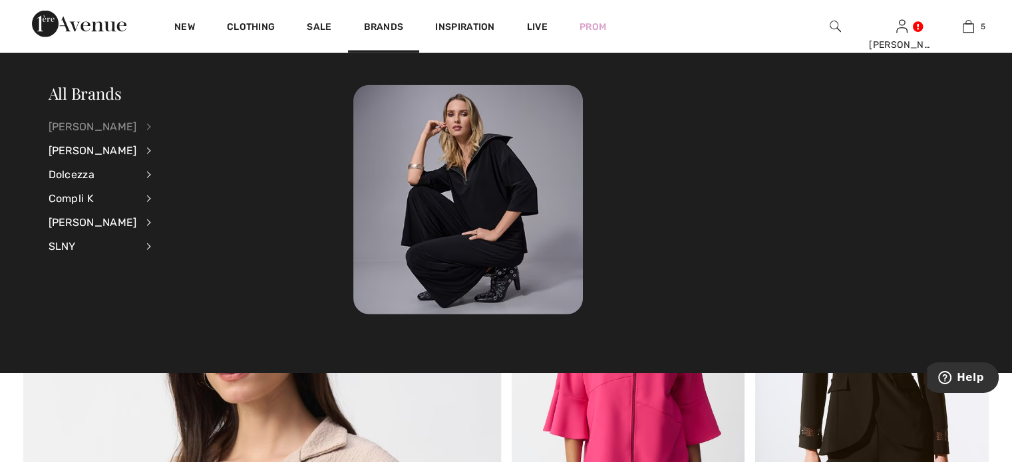
click at [106, 127] on div "[PERSON_NAME]" at bounding box center [93, 127] width 89 height 24
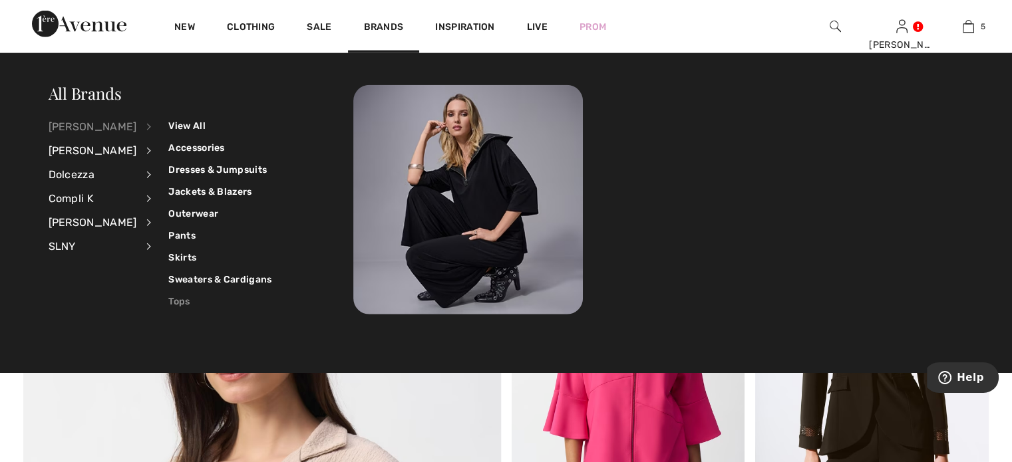
click at [190, 301] on link "Tops" at bounding box center [219, 302] width 103 height 22
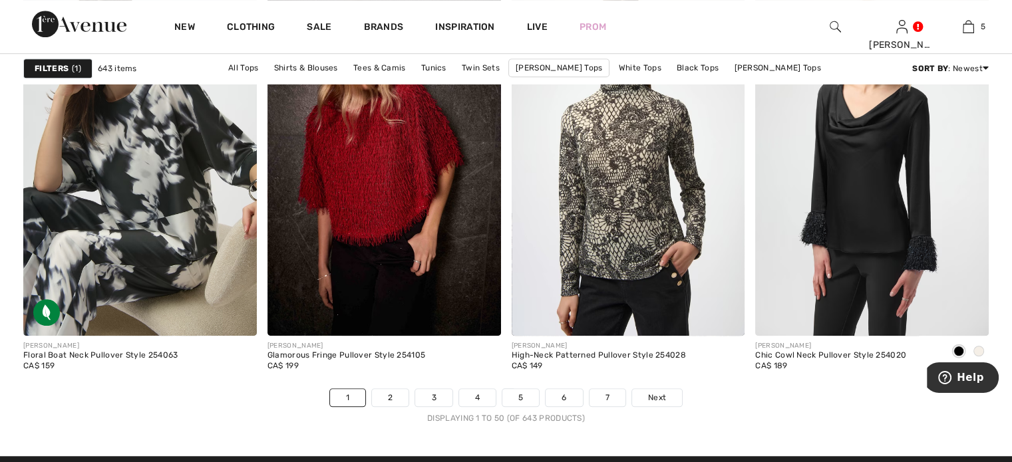
scroll to position [5856, 0]
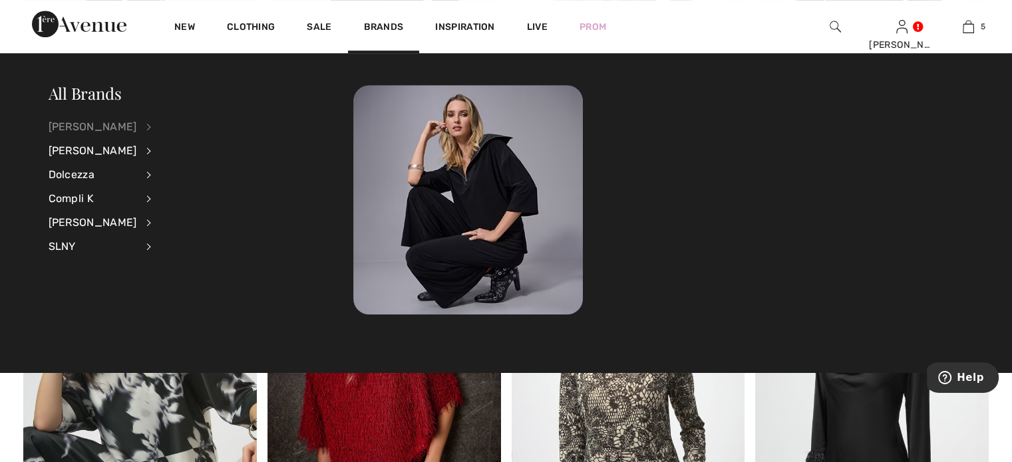
click at [98, 125] on div "[PERSON_NAME]" at bounding box center [93, 127] width 89 height 24
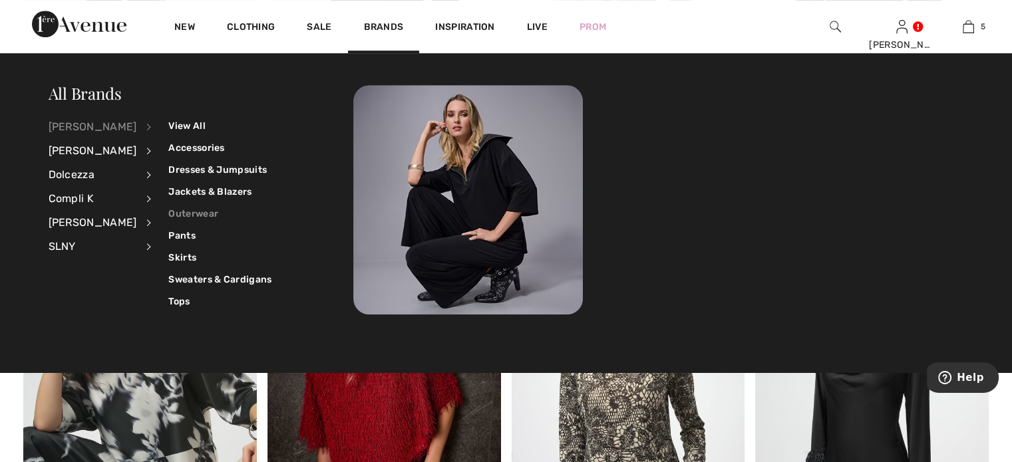
click at [197, 210] on link "Outerwear" at bounding box center [219, 214] width 103 height 22
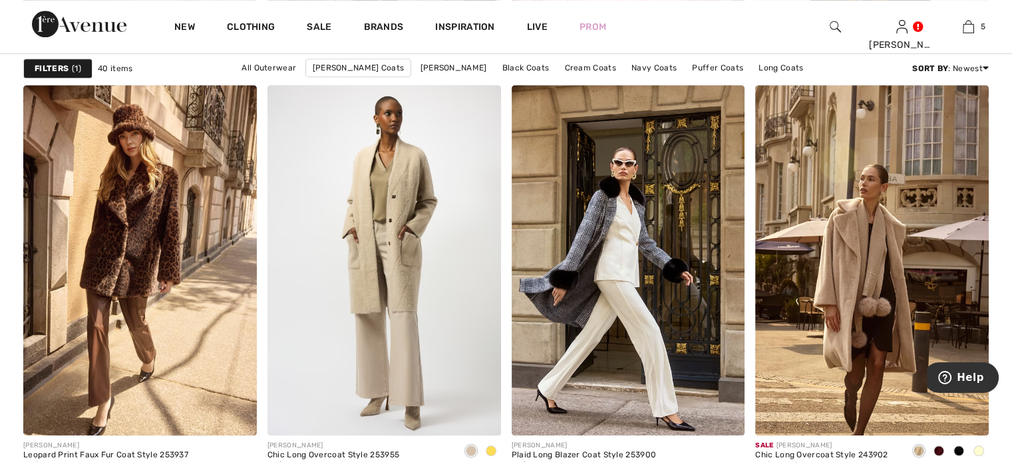
scroll to position [1397, 0]
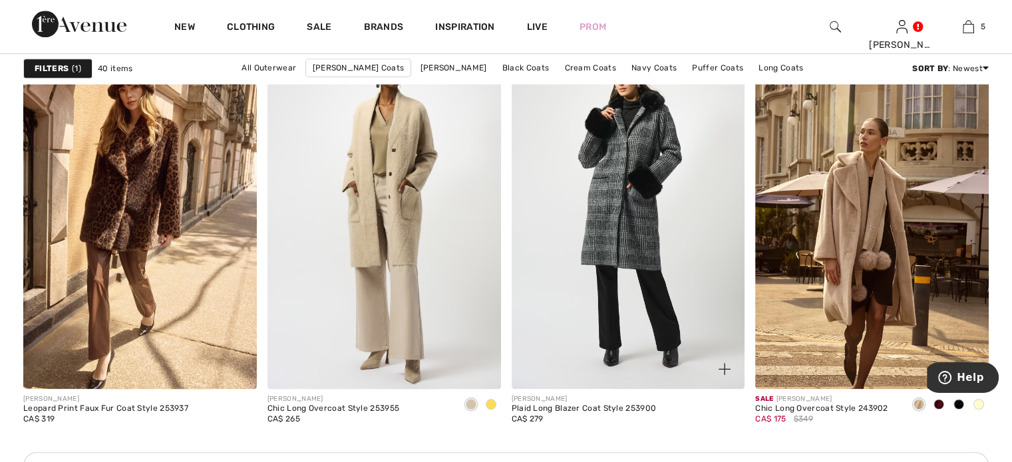
click at [633, 258] on img at bounding box center [629, 214] width 234 height 350
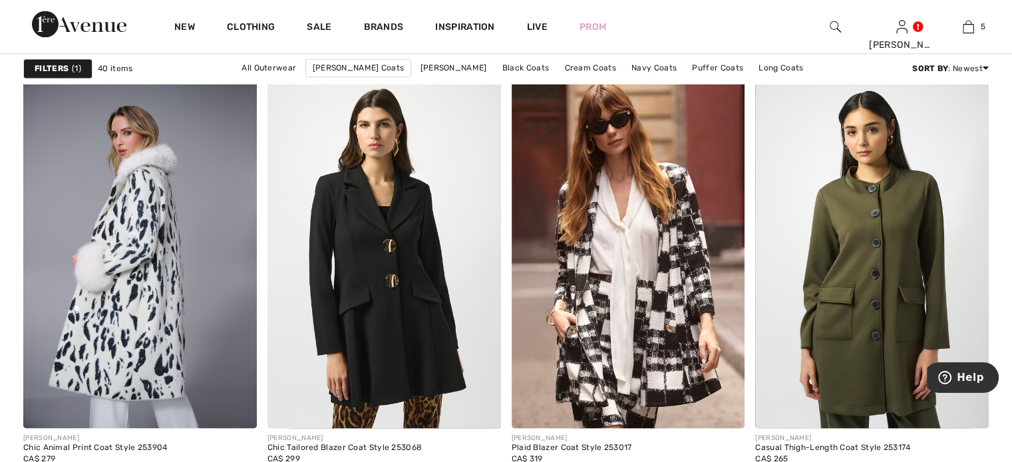
scroll to position [1996, 0]
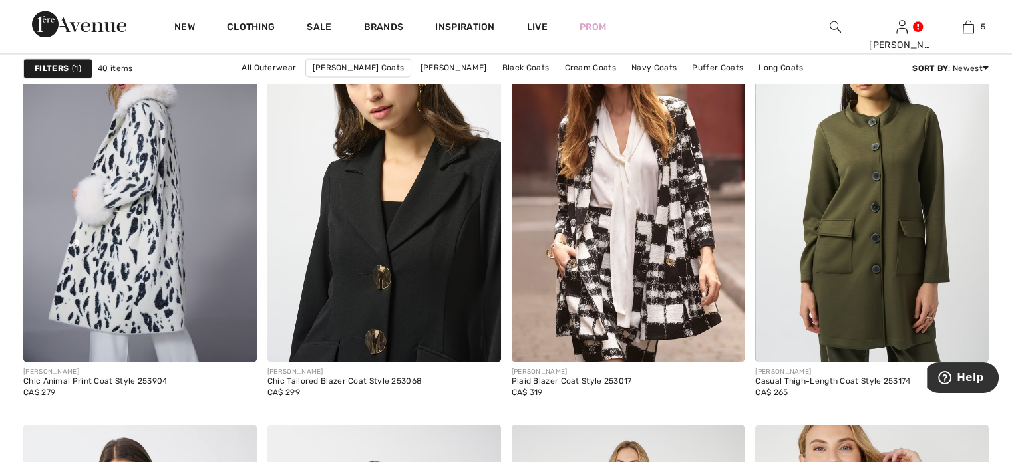
click at [399, 277] on img at bounding box center [385, 187] width 234 height 350
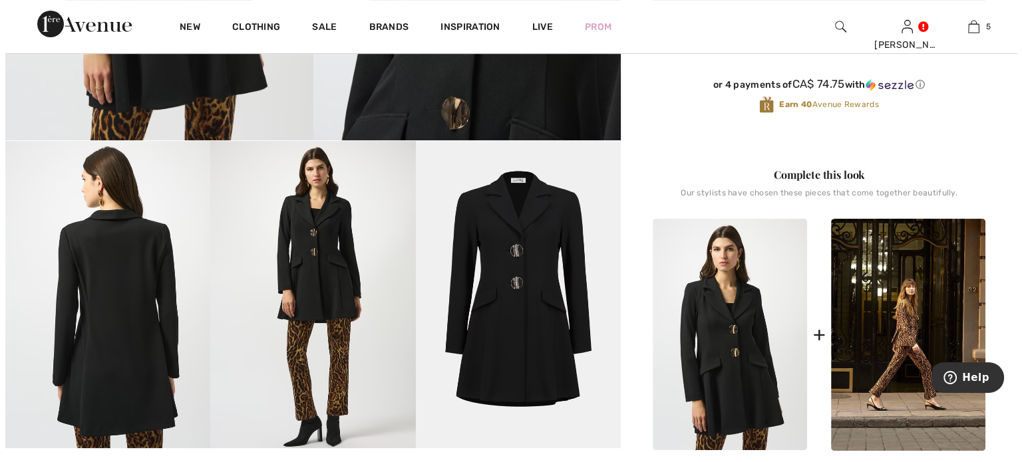
scroll to position [466, 0]
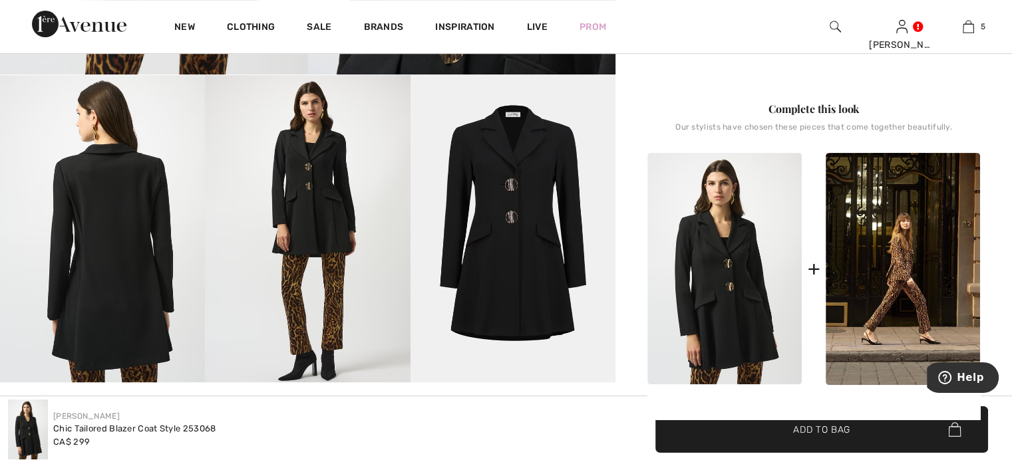
click at [305, 225] on img at bounding box center [307, 228] width 205 height 307
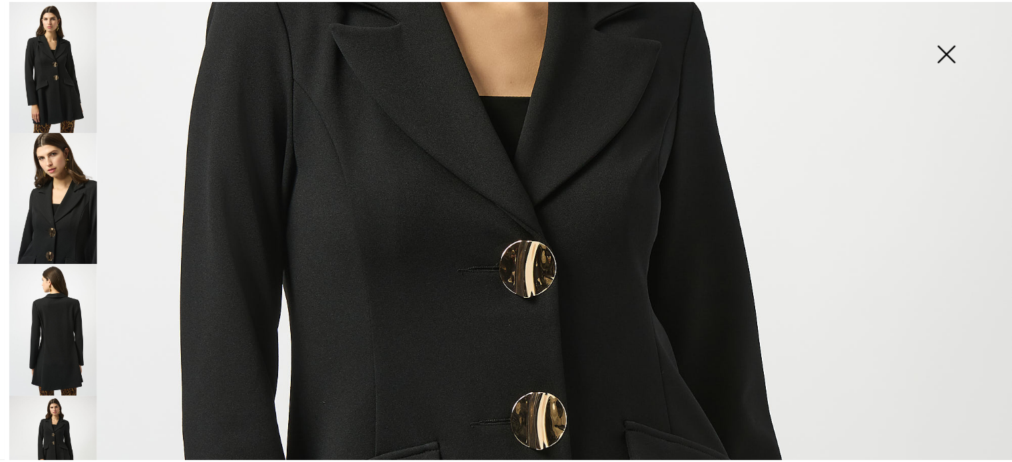
scroll to position [455, 0]
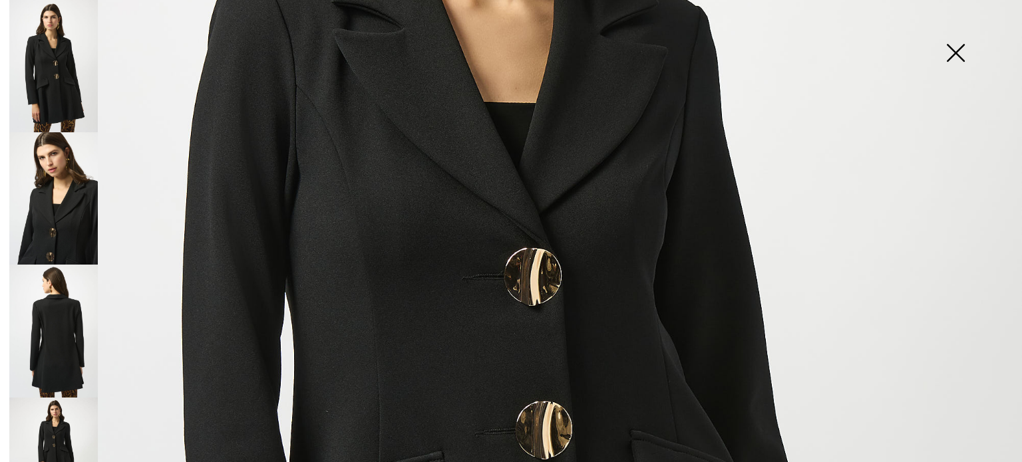
click at [953, 49] on img at bounding box center [955, 54] width 67 height 69
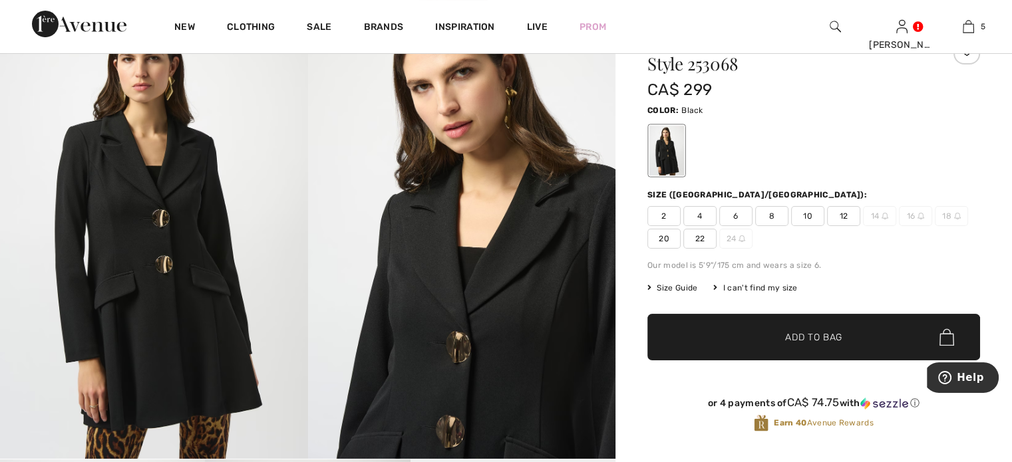
scroll to position [67, 0]
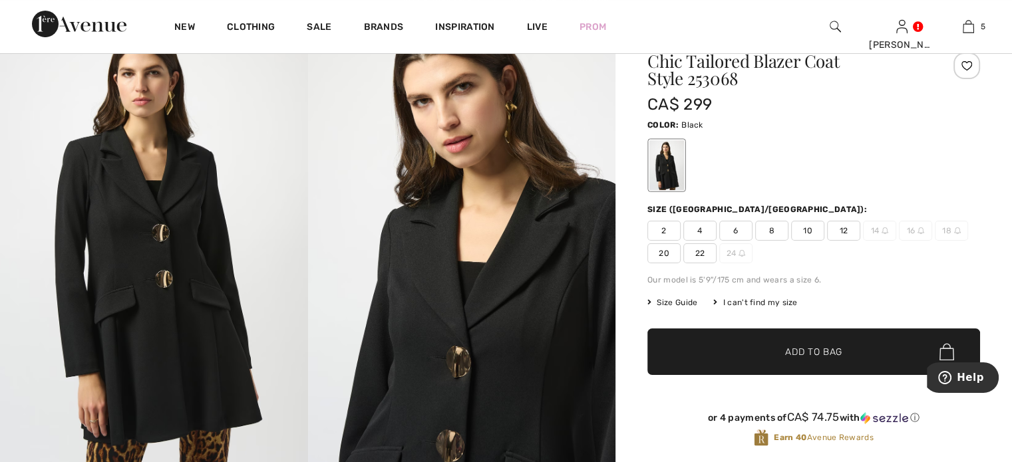
click at [789, 241] on span "8" at bounding box center [771, 231] width 33 height 20
click at [749, 375] on span "✔ Added to Bag Add to Bag" at bounding box center [813, 352] width 333 height 47
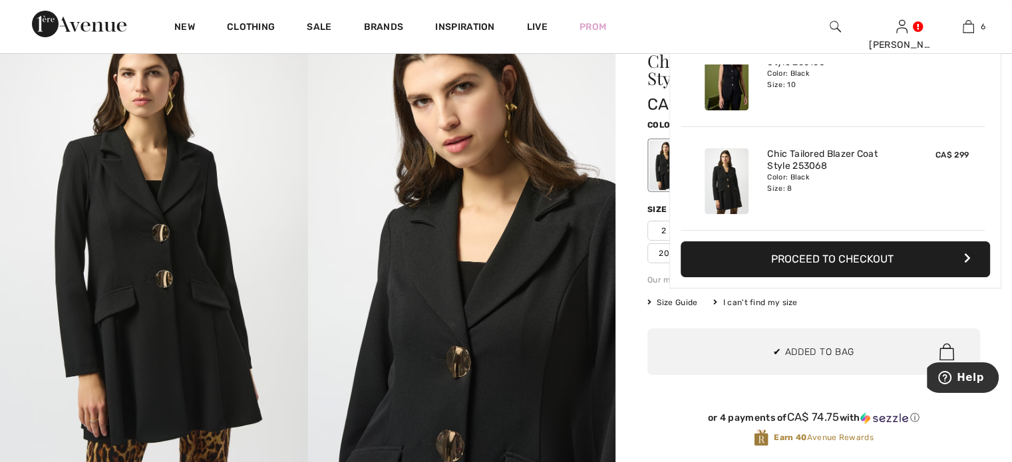
scroll to position [595, 0]
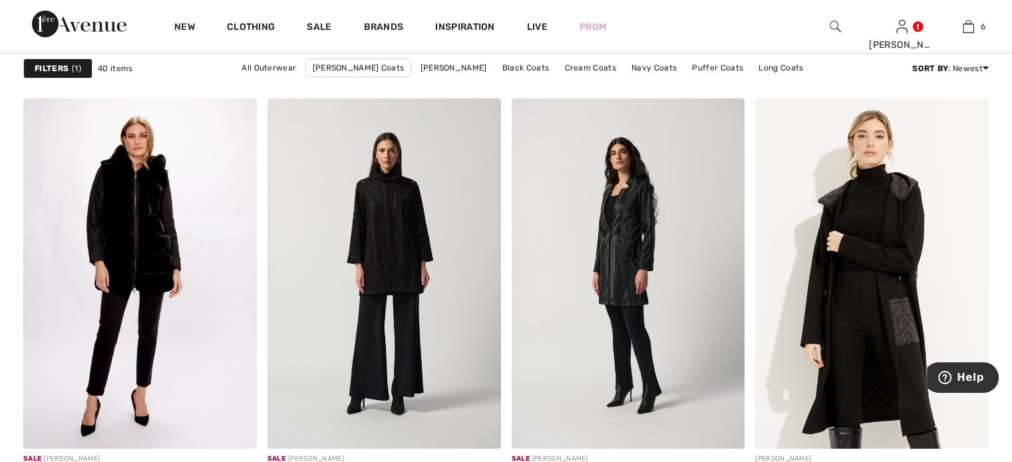
scroll to position [4725, 0]
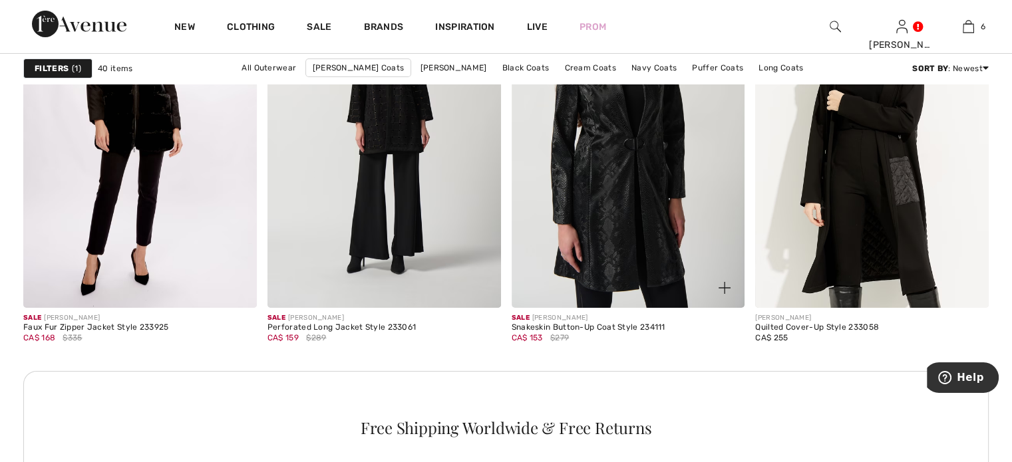
click at [642, 250] on img at bounding box center [629, 132] width 234 height 350
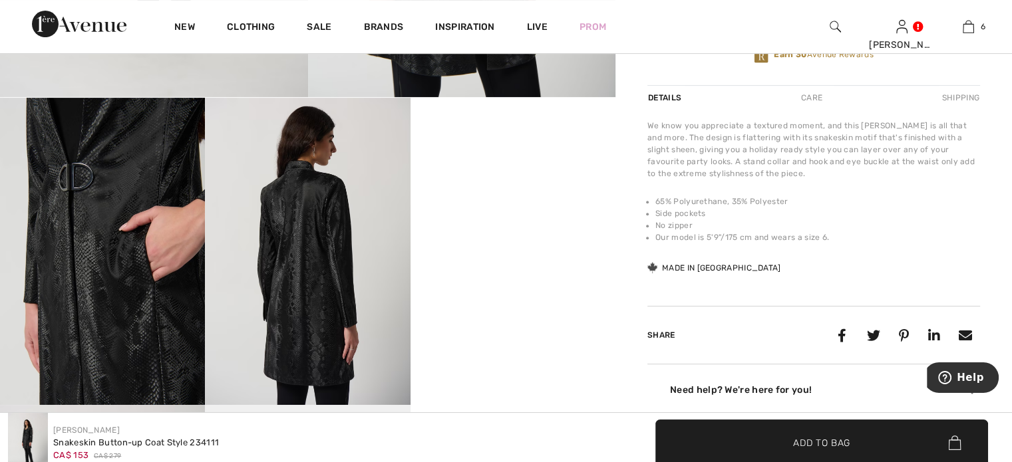
scroll to position [466, 0]
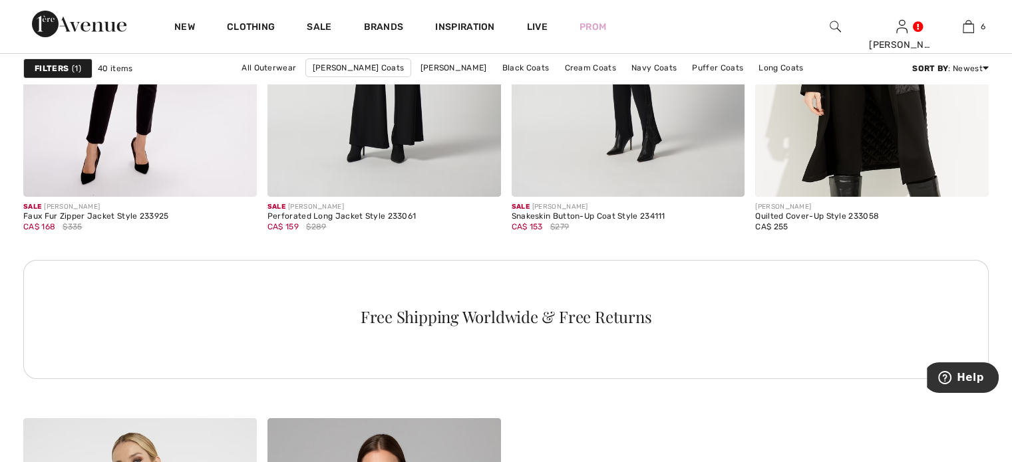
scroll to position [4725, 0]
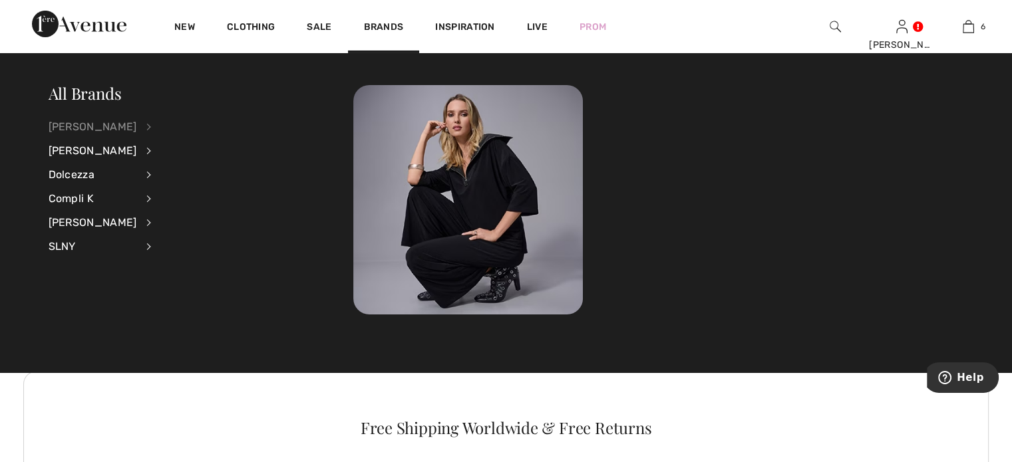
click at [88, 132] on div "[PERSON_NAME]" at bounding box center [93, 127] width 89 height 24
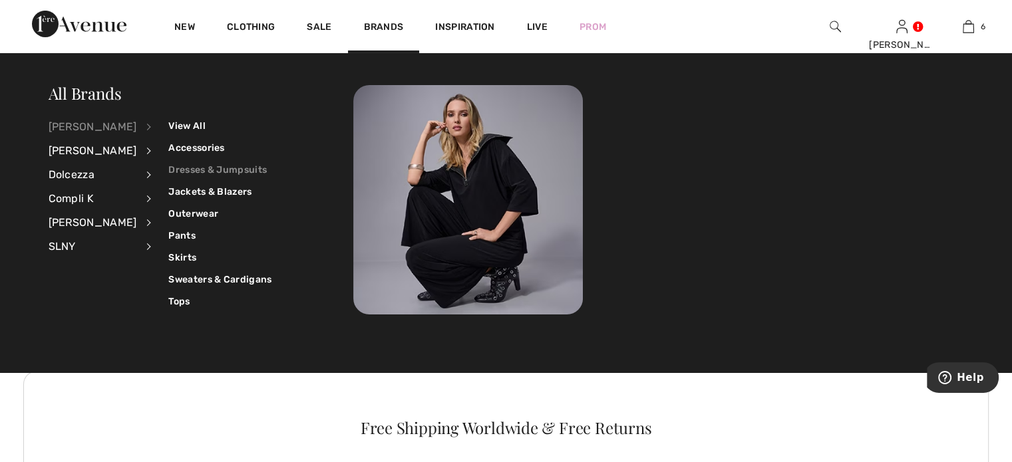
click at [202, 164] on link "Dresses & Jumpsuits" at bounding box center [219, 170] width 103 height 22
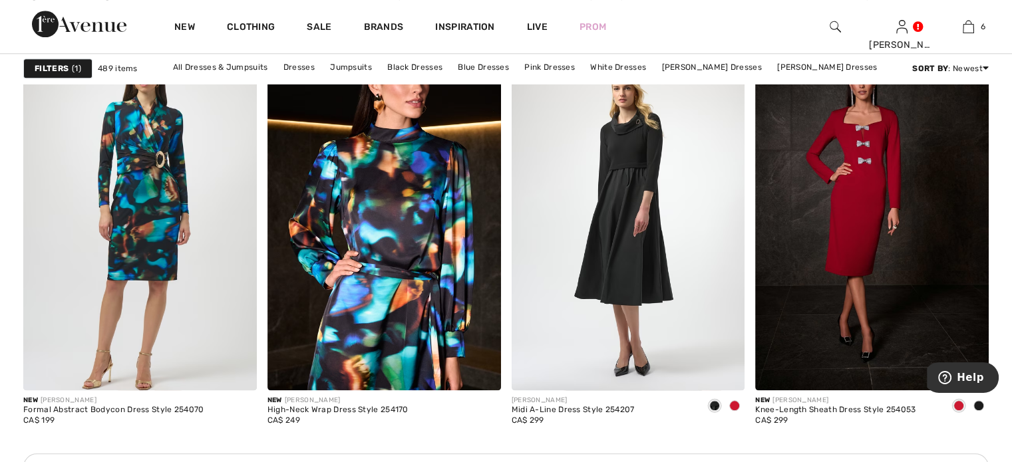
scroll to position [1397, 0]
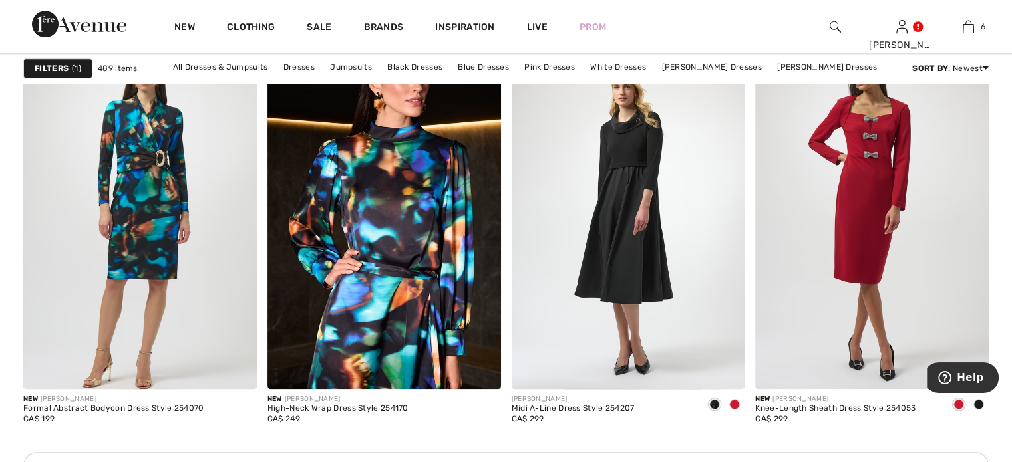
click at [868, 184] on img at bounding box center [872, 214] width 234 height 350
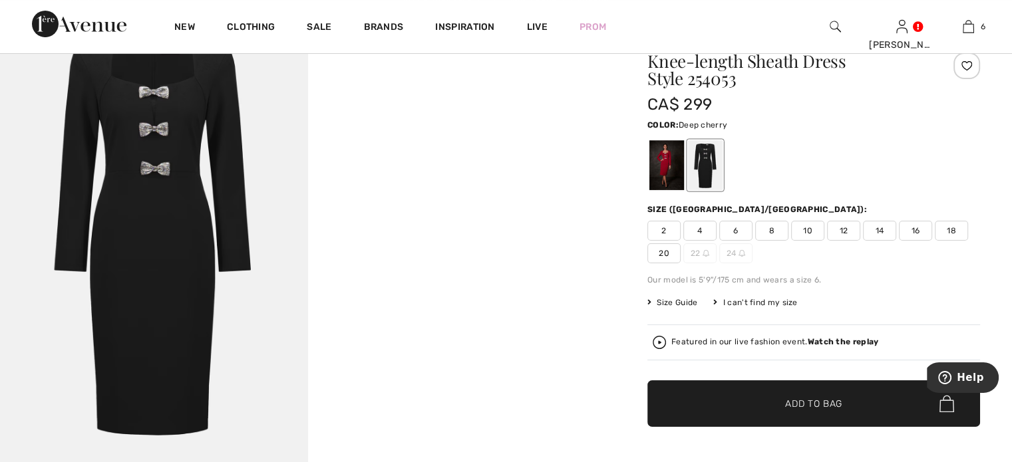
click at [679, 187] on div at bounding box center [666, 165] width 35 height 50
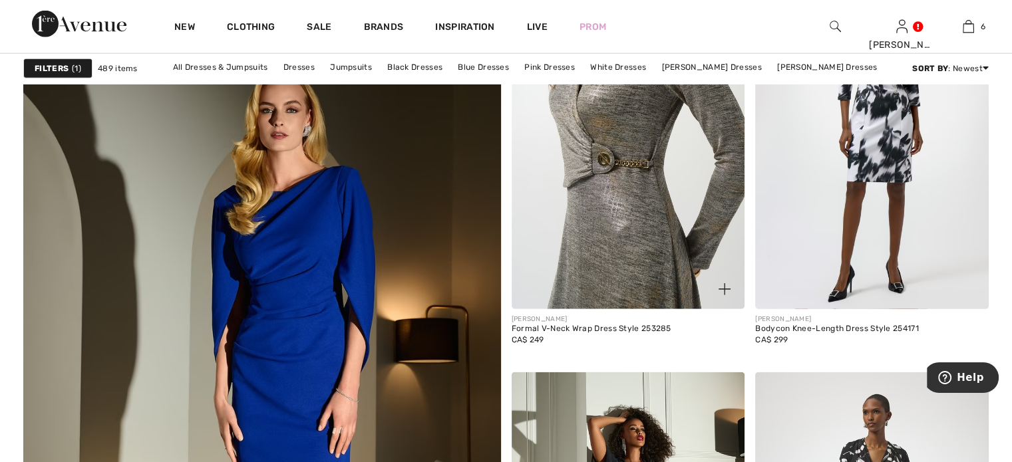
scroll to position [3460, 0]
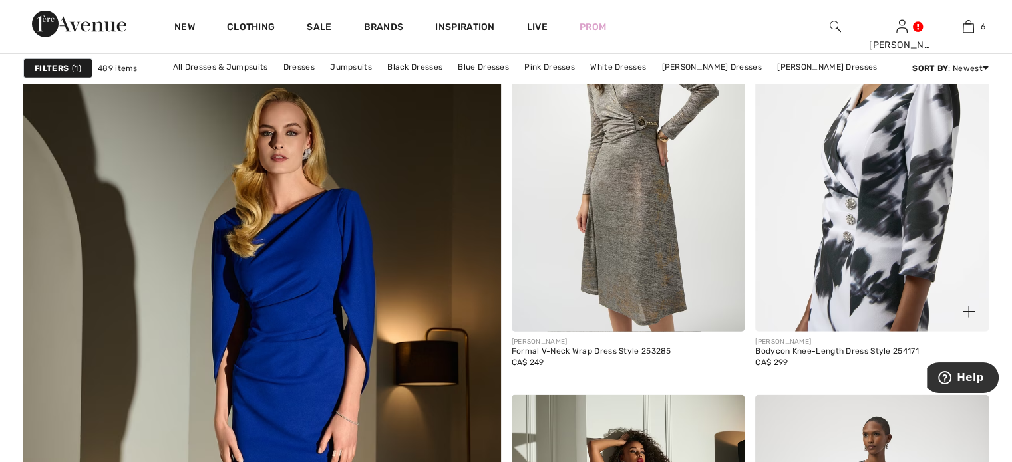
click at [877, 244] on img at bounding box center [872, 157] width 234 height 350
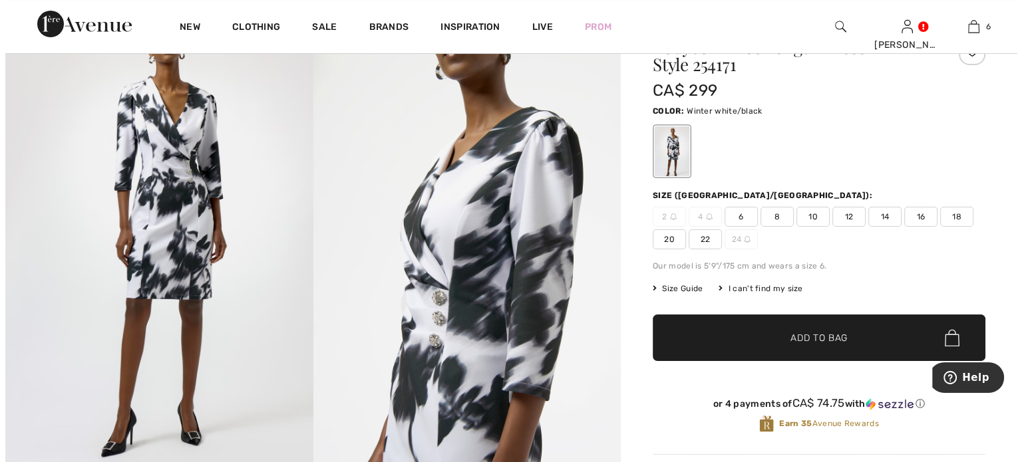
scroll to position [67, 0]
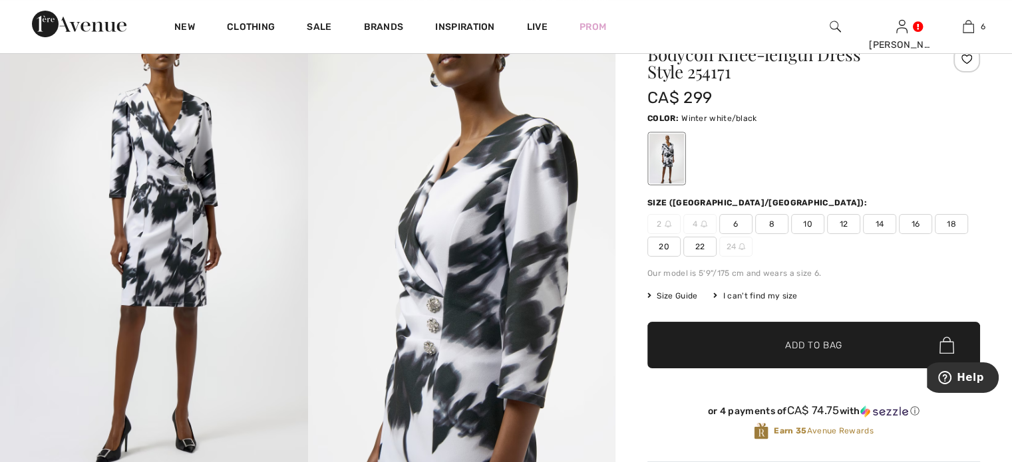
click at [164, 196] on img at bounding box center [154, 243] width 308 height 461
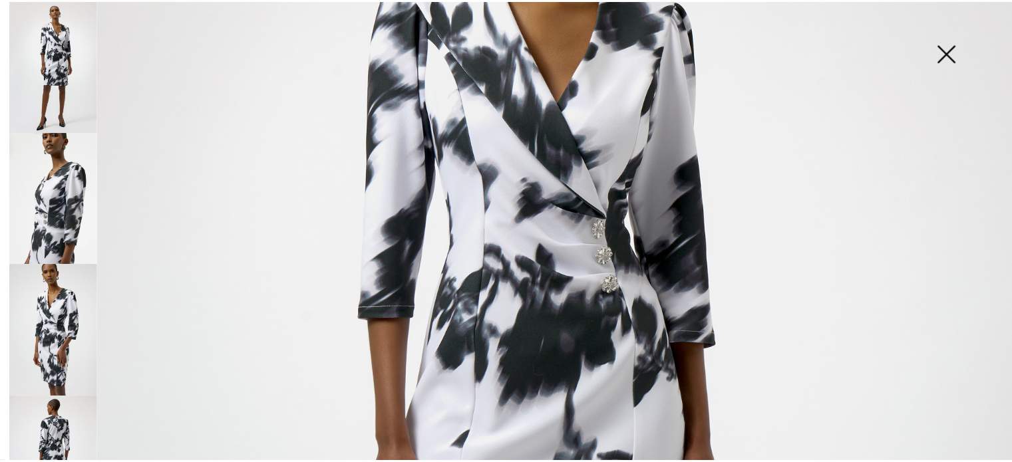
scroll to position [266, 0]
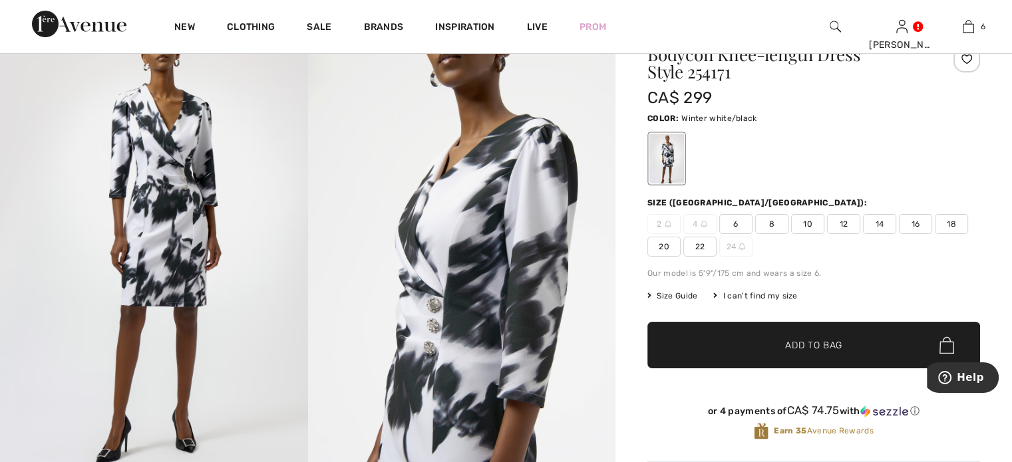
click at [824, 234] on span "10" at bounding box center [807, 224] width 33 height 20
drag, startPoint x: 825, startPoint y: 388, endPoint x: 875, endPoint y: 320, distance: 84.3
click at [828, 353] on span "Add to Bag" at bounding box center [813, 346] width 57 height 14
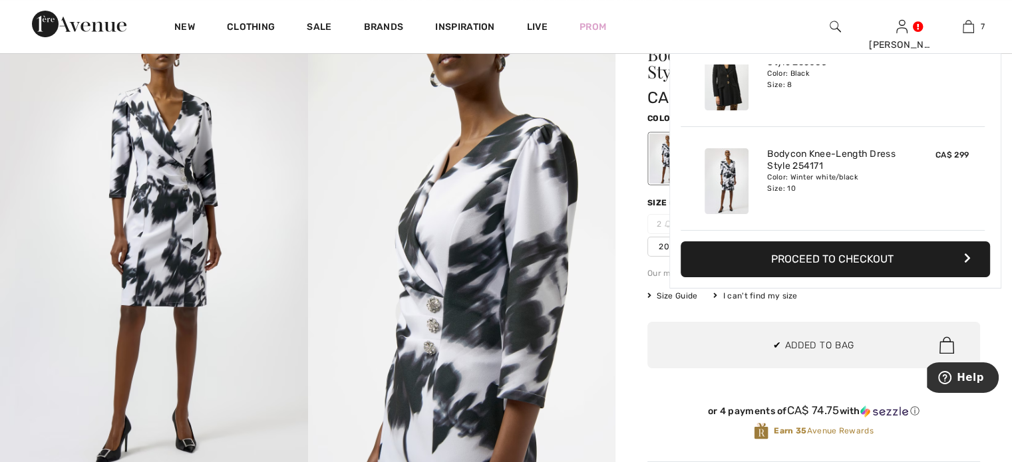
scroll to position [722, 0]
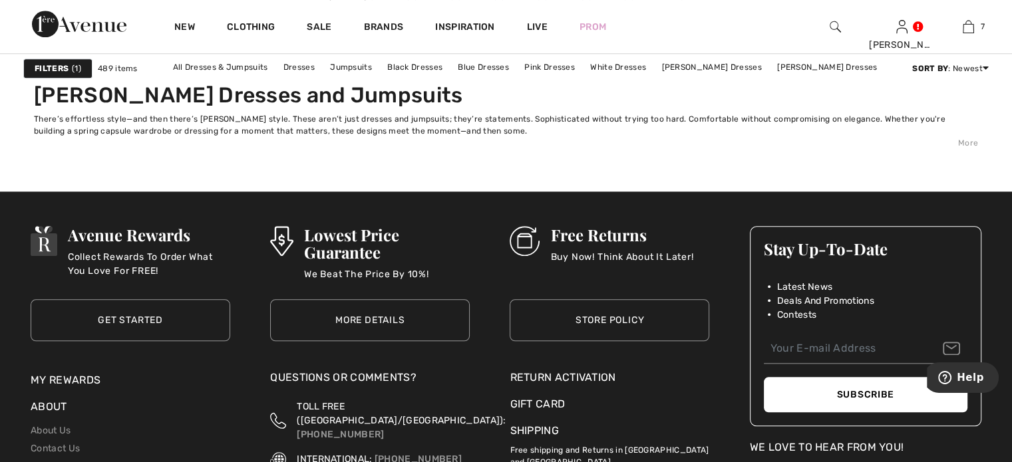
scroll to position [6322, 0]
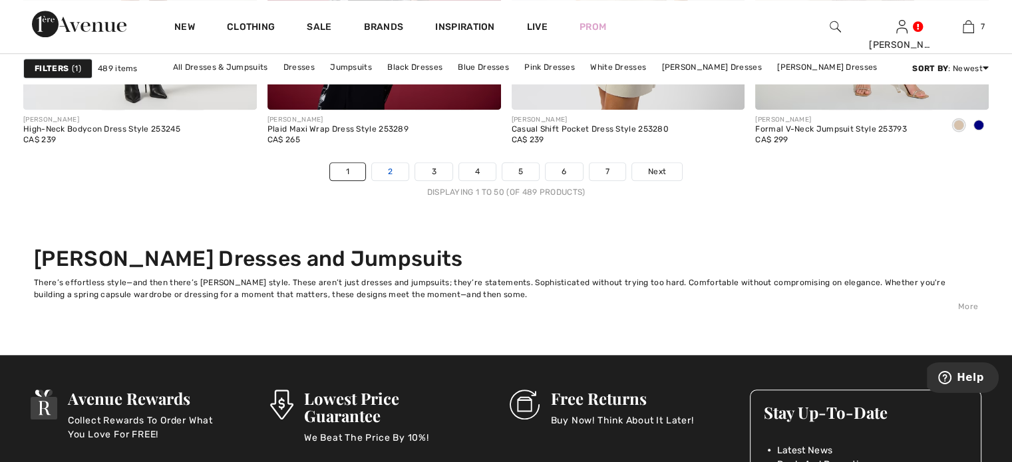
click at [372, 180] on link "2" at bounding box center [390, 171] width 37 height 17
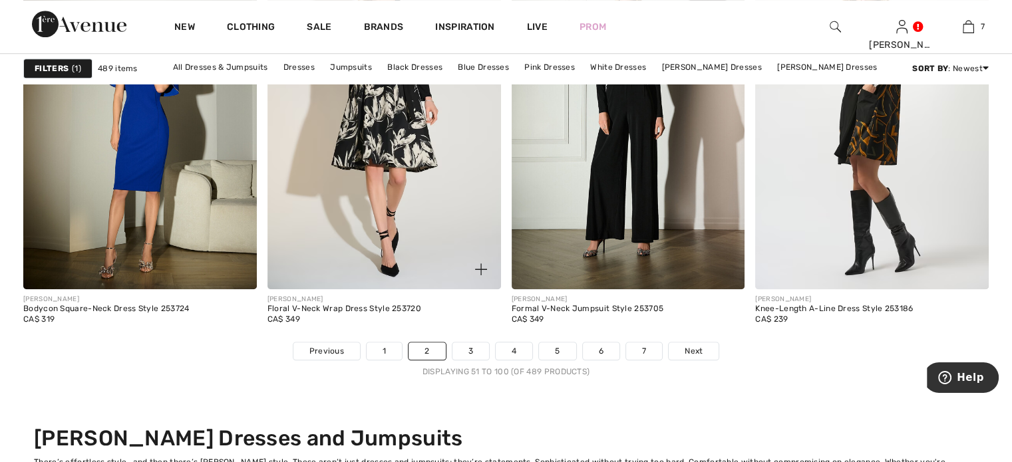
scroll to position [6122, 0]
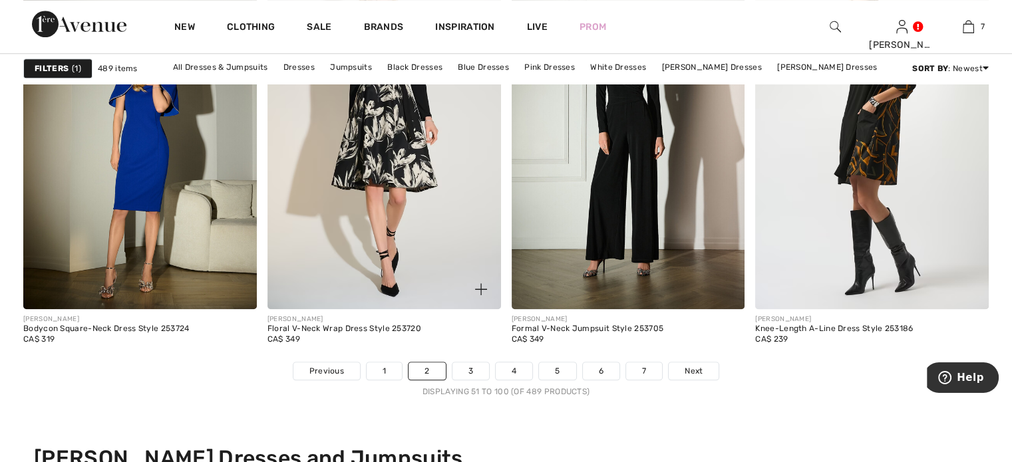
click at [391, 244] on img at bounding box center [385, 134] width 234 height 350
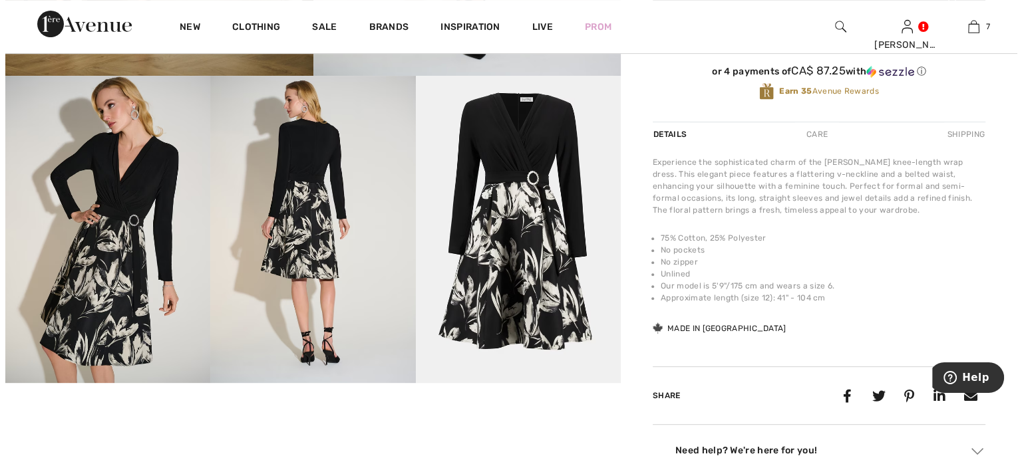
scroll to position [466, 0]
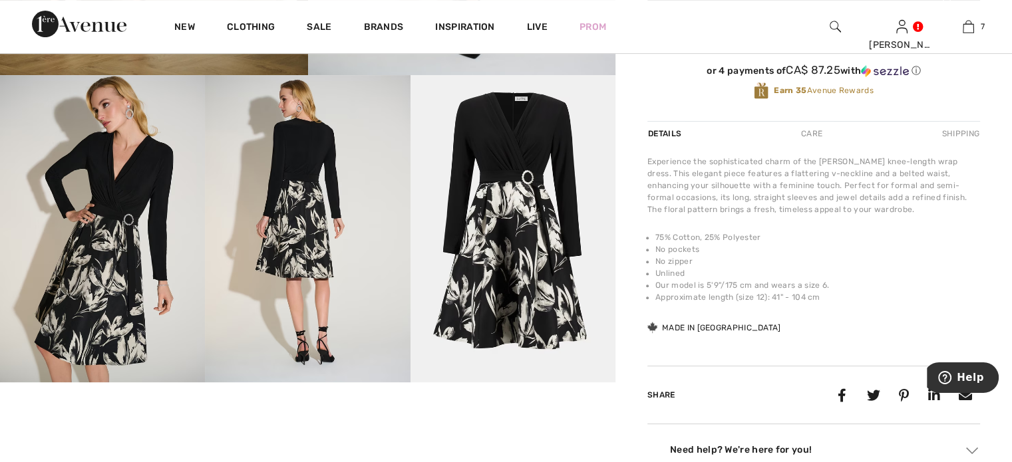
click at [522, 196] on img at bounding box center [513, 228] width 205 height 307
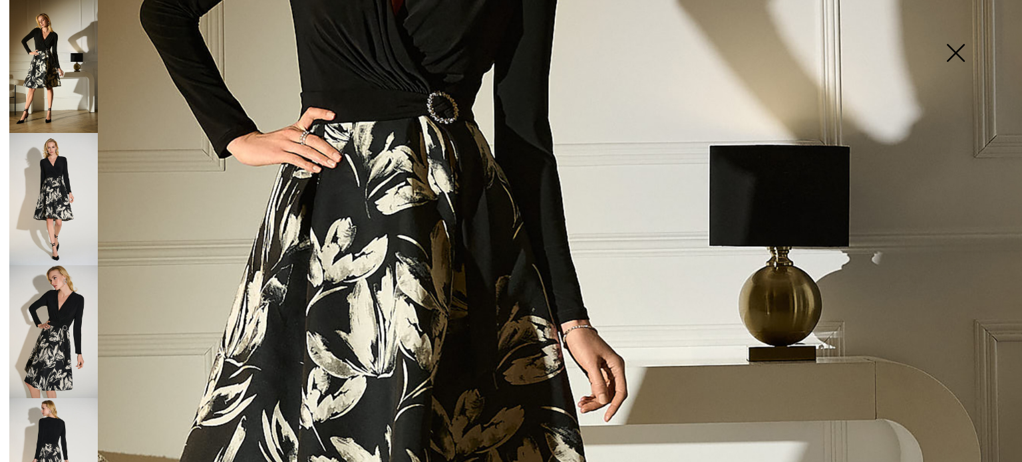
scroll to position [333, 0]
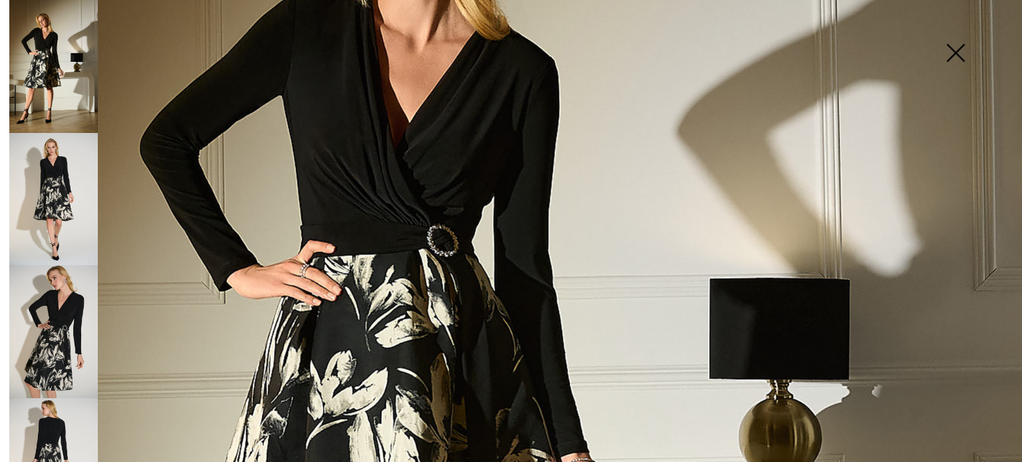
click at [56, 311] on img at bounding box center [53, 332] width 89 height 133
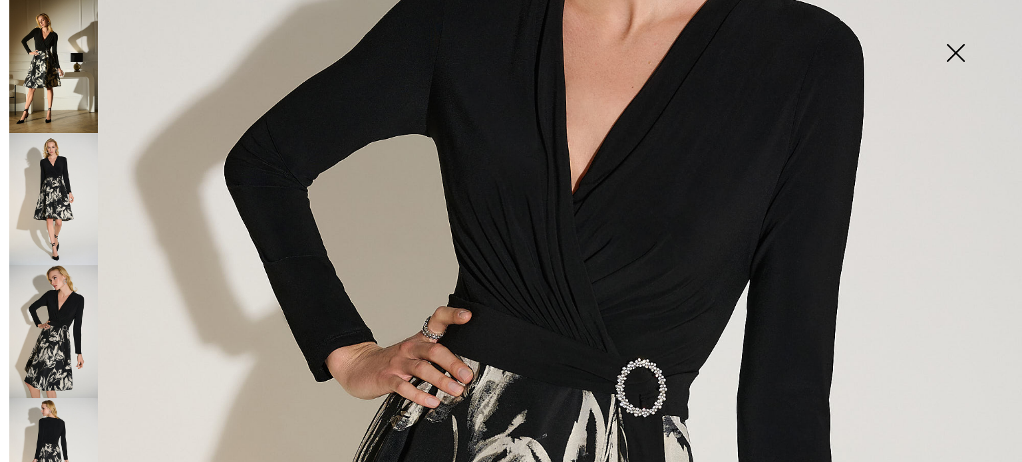
click at [57, 187] on img at bounding box center [53, 199] width 89 height 133
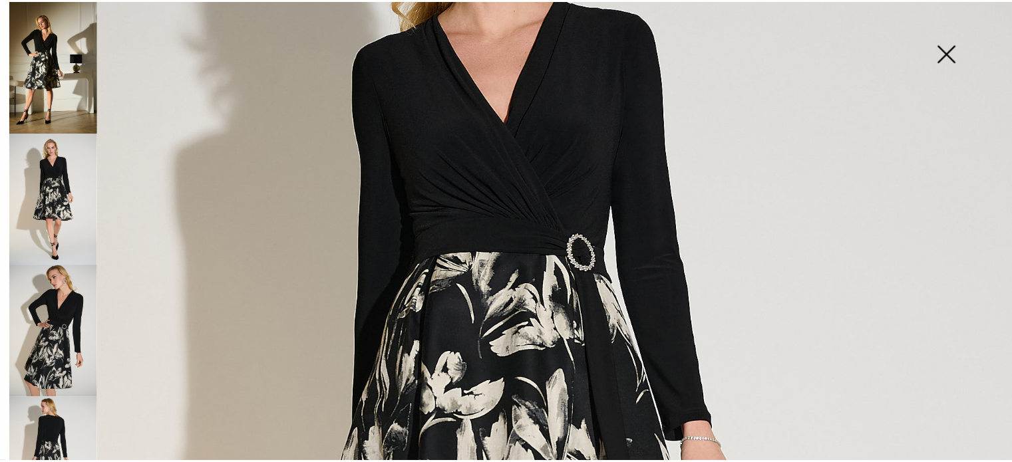
scroll to position [133, 0]
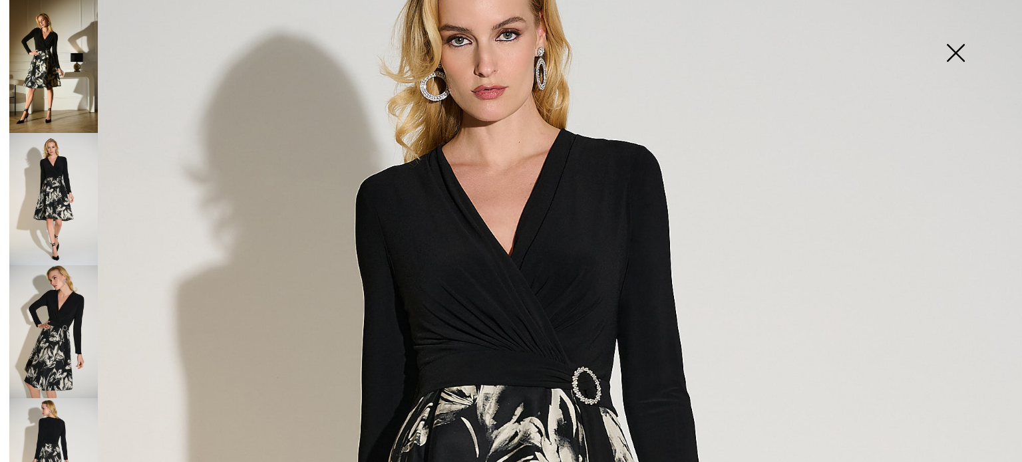
click at [954, 52] on img at bounding box center [955, 54] width 67 height 69
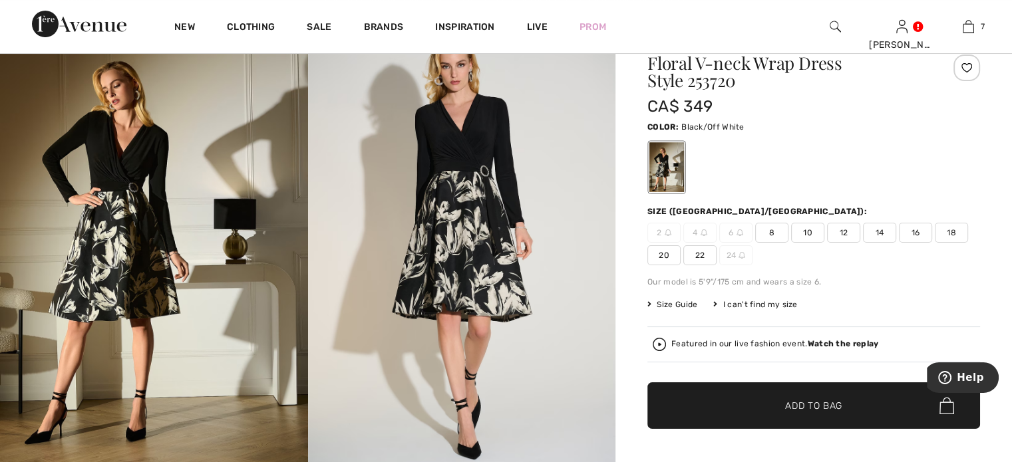
scroll to position [0, 0]
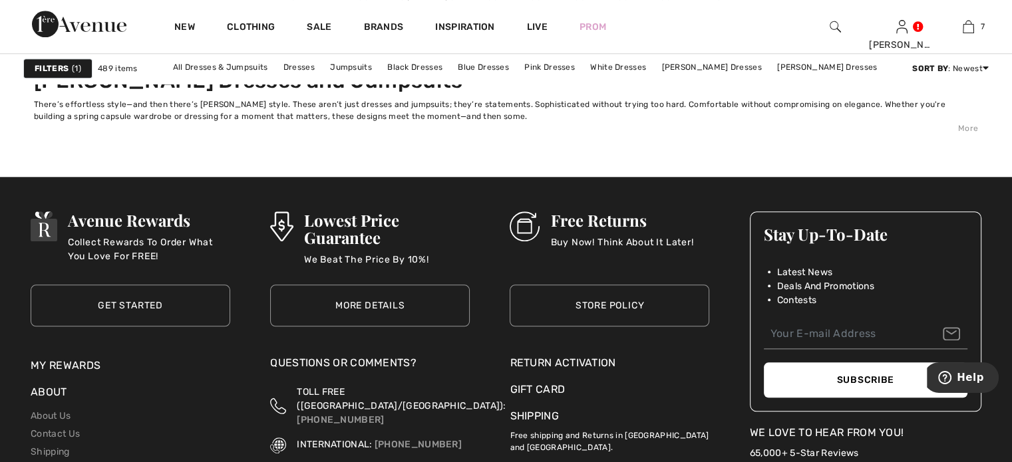
scroll to position [6388, 0]
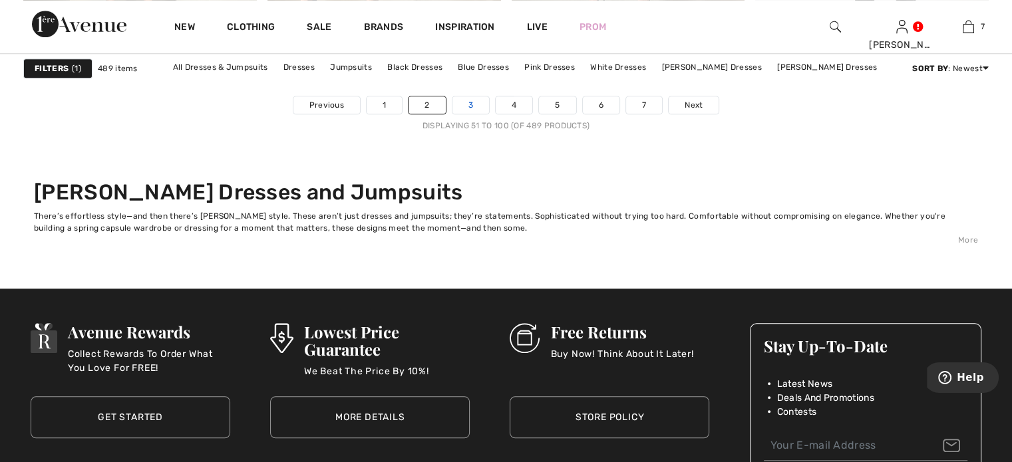
click at [453, 114] on link "3" at bounding box center [471, 104] width 37 height 17
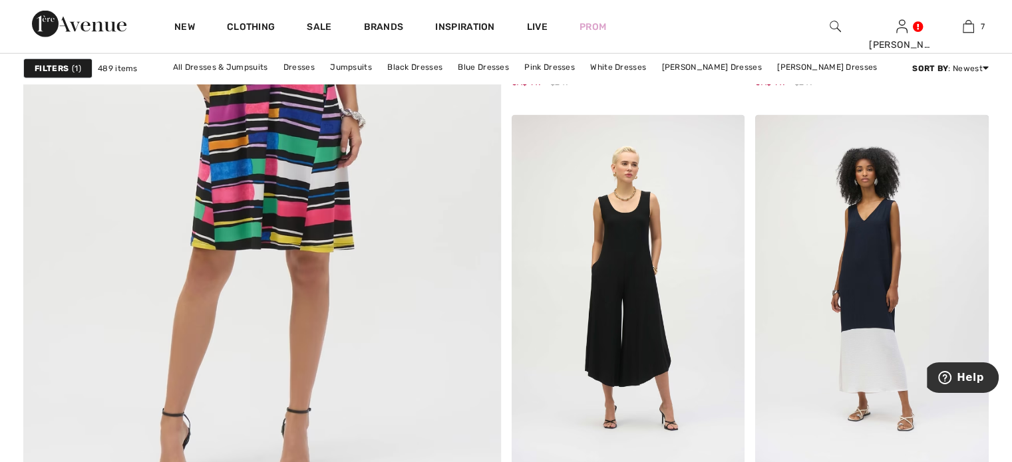
scroll to position [3460, 0]
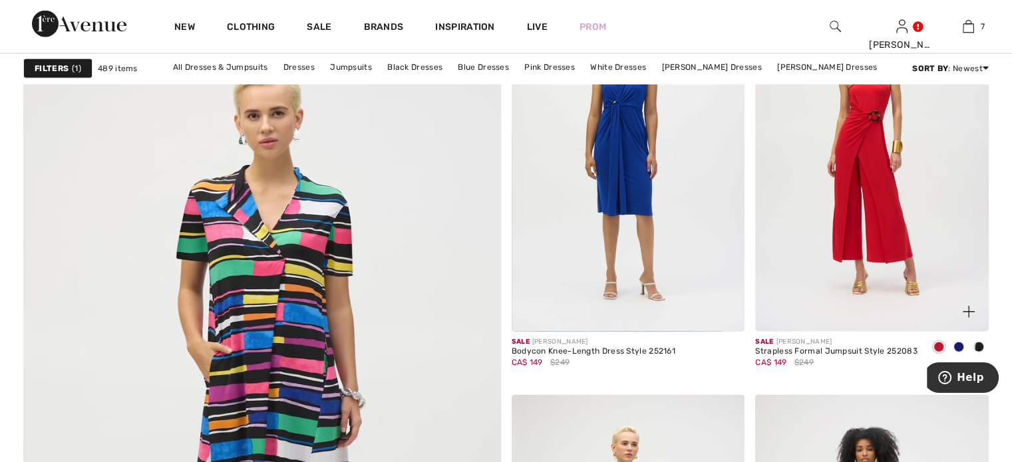
click at [884, 324] on img at bounding box center [872, 157] width 234 height 350
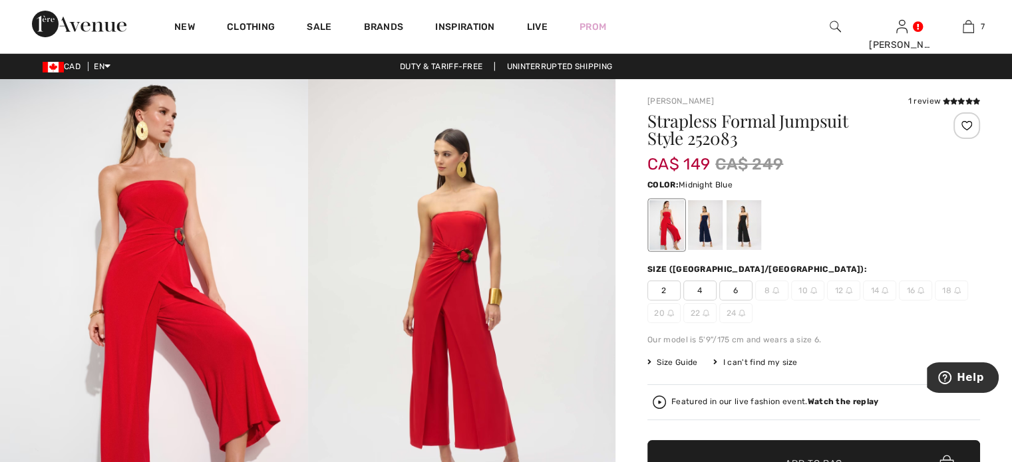
click at [718, 246] on div at bounding box center [705, 225] width 35 height 50
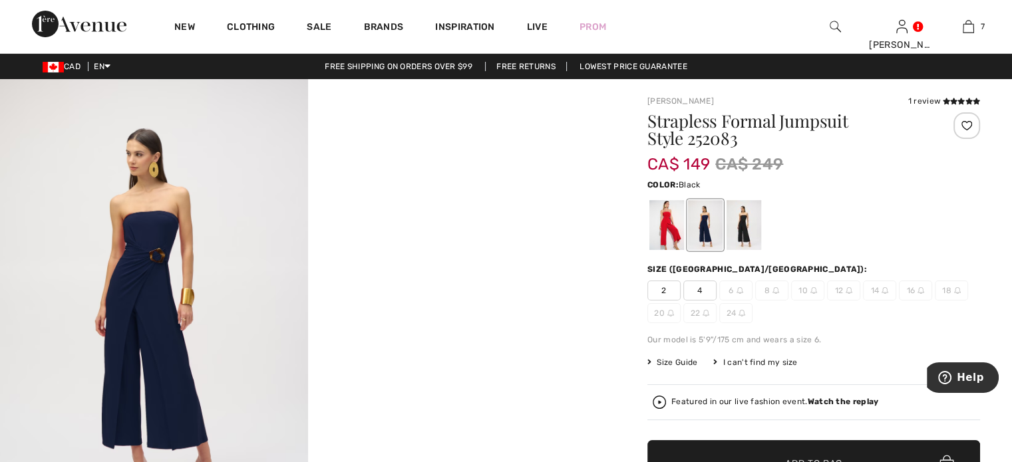
click at [761, 250] on div at bounding box center [744, 225] width 35 height 50
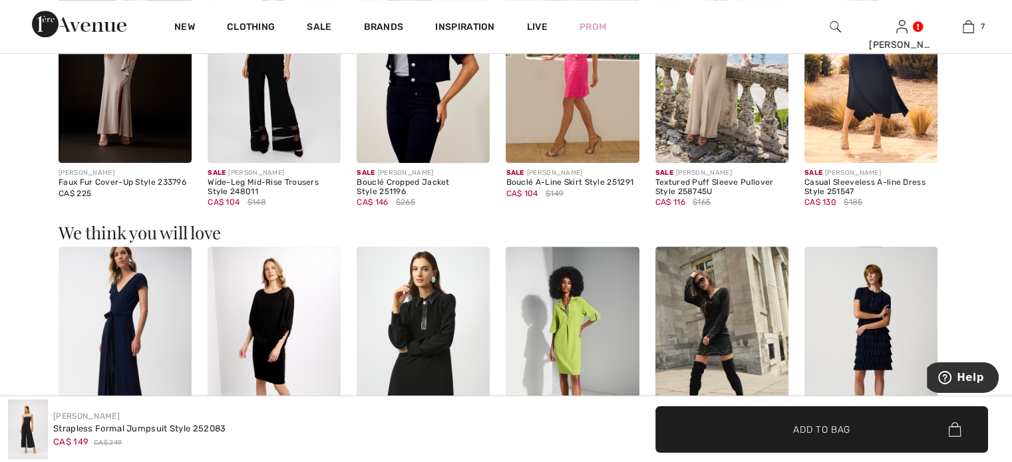
scroll to position [998, 0]
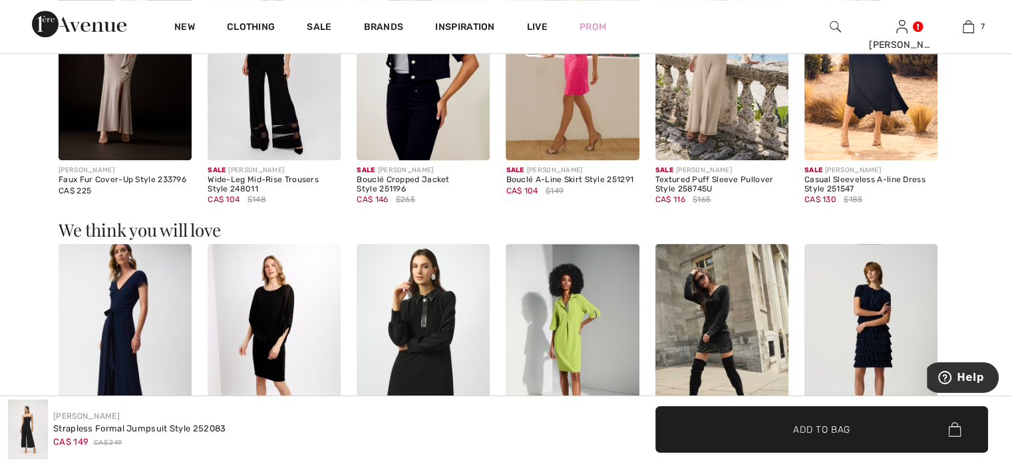
click at [562, 160] on img at bounding box center [572, 61] width 133 height 200
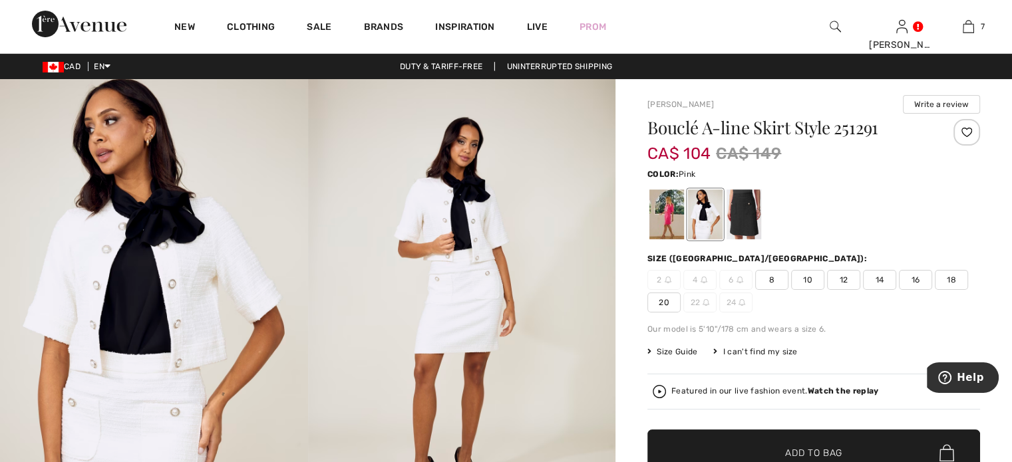
click at [684, 236] on div at bounding box center [666, 215] width 35 height 50
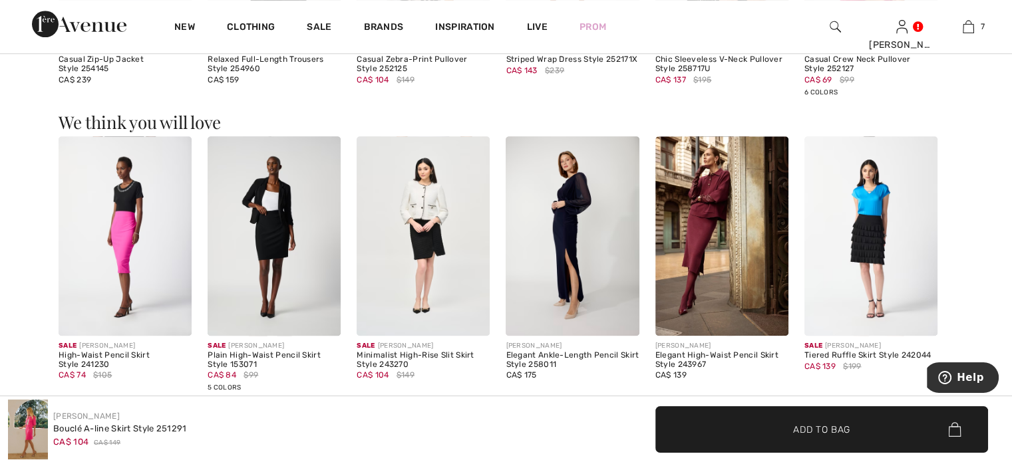
scroll to position [1331, 0]
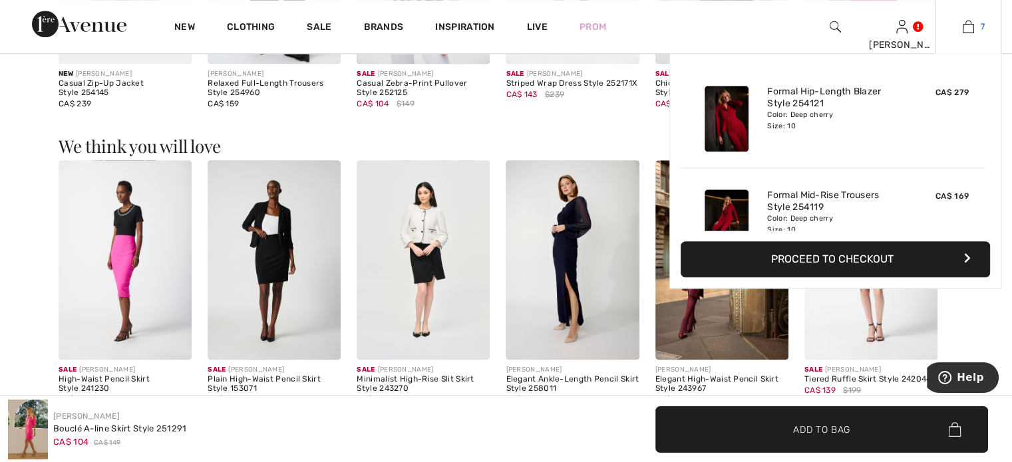
click at [963, 25] on img at bounding box center [968, 27] width 11 height 16
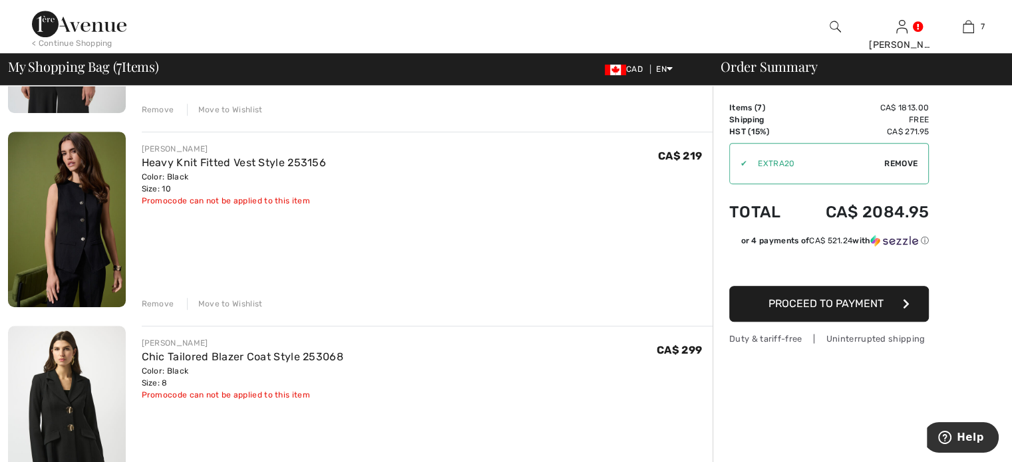
scroll to position [865, 0]
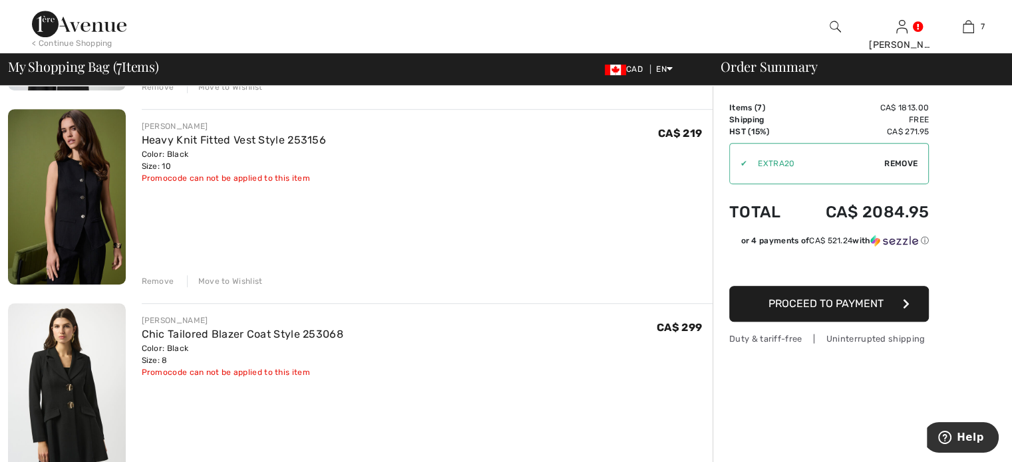
click at [169, 287] on div "Remove" at bounding box center [158, 282] width 33 height 12
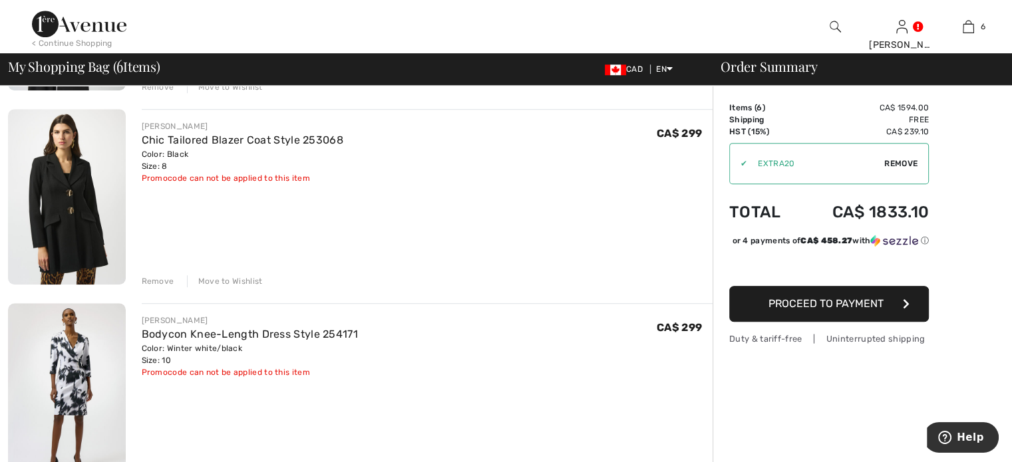
click at [170, 287] on div "Remove" at bounding box center [158, 282] width 33 height 12
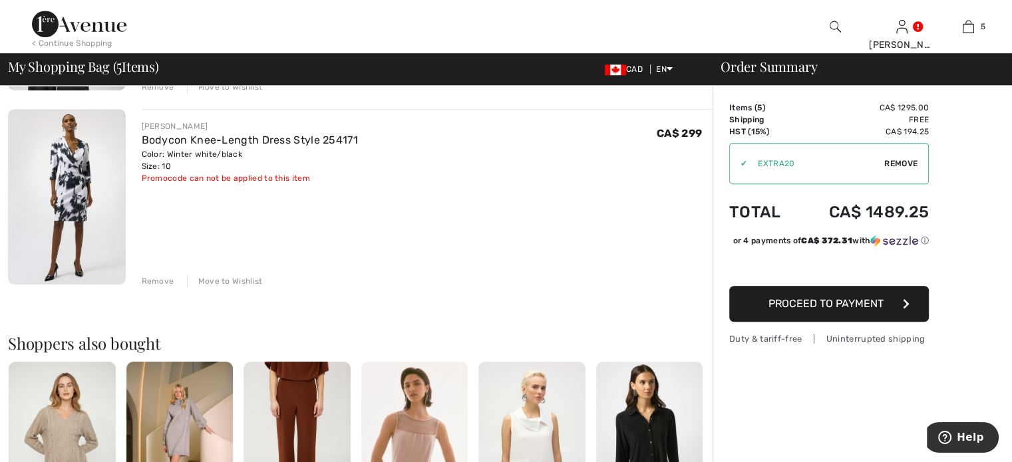
click at [170, 287] on div "Remove" at bounding box center [158, 282] width 33 height 12
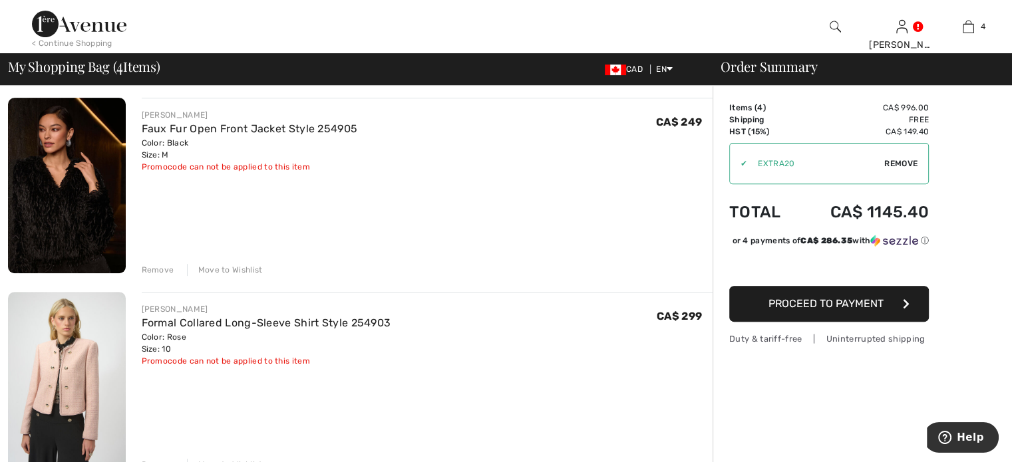
scroll to position [466, 0]
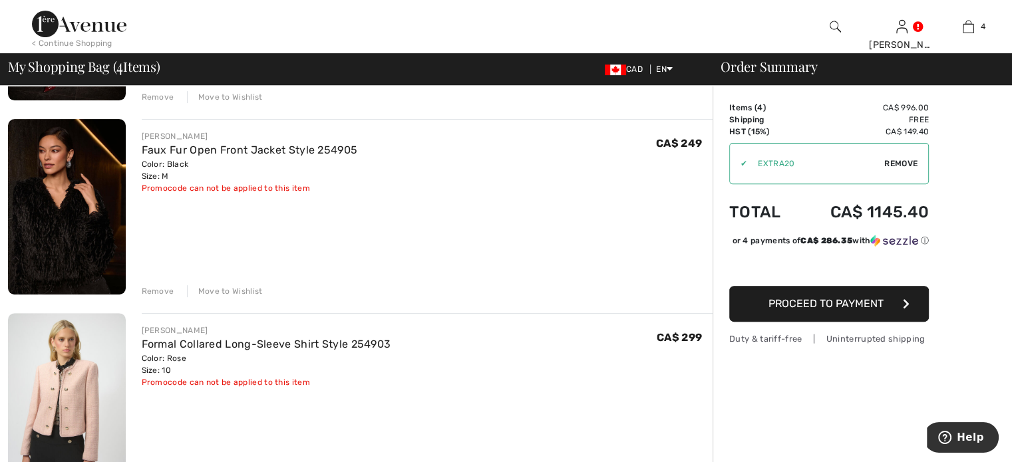
click at [167, 297] on div "Remove" at bounding box center [158, 291] width 33 height 12
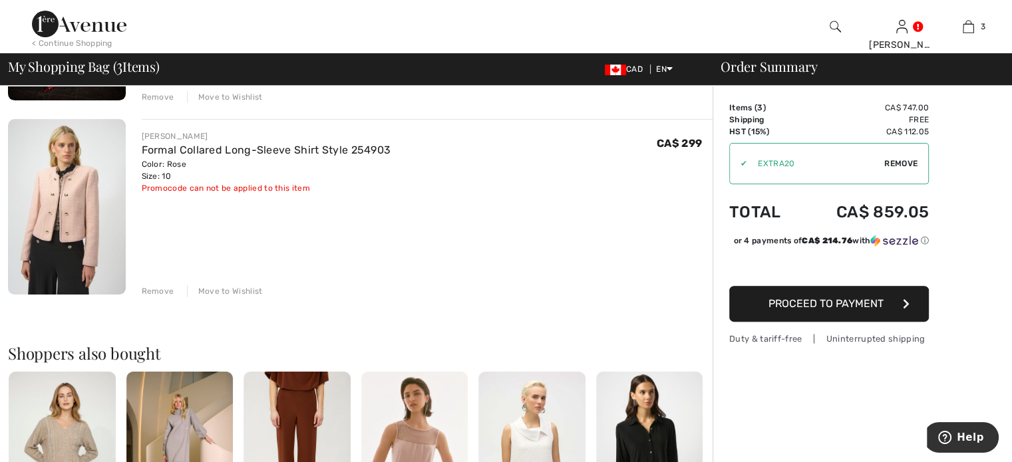
click at [167, 297] on div "Remove" at bounding box center [158, 291] width 33 height 12
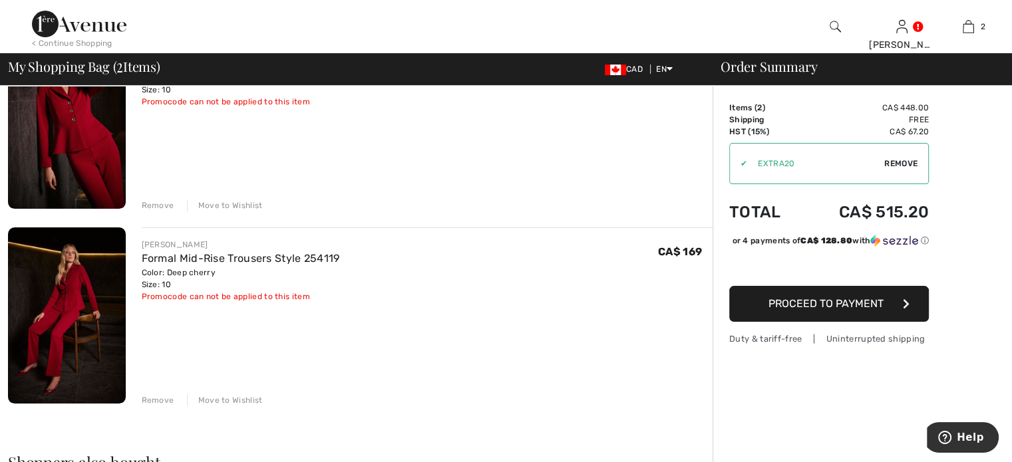
scroll to position [133, 0]
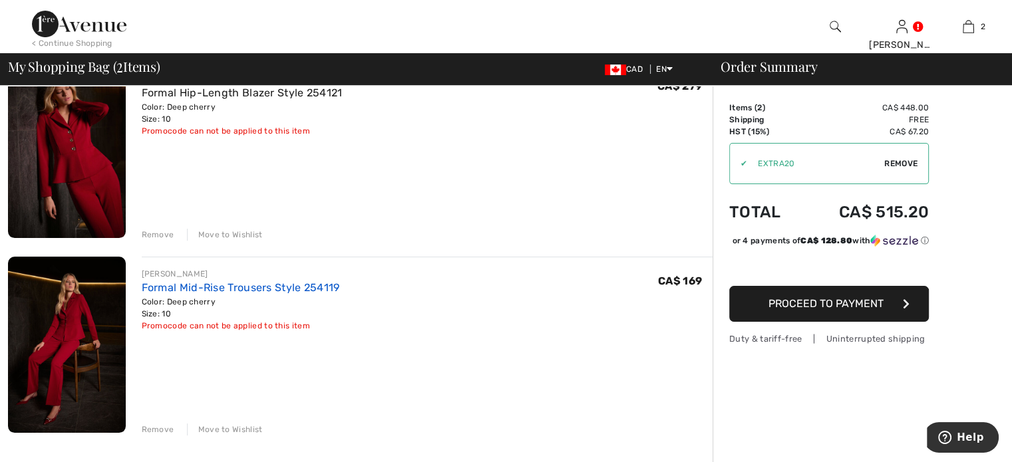
click at [280, 294] on link "Formal Mid-Rise Trousers Style 254119" at bounding box center [241, 287] width 198 height 13
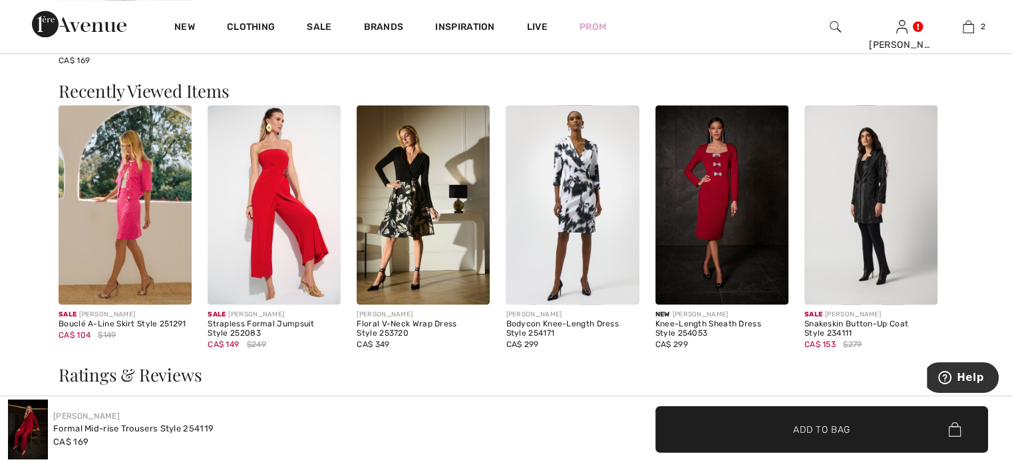
scroll to position [1930, 0]
